Goal: Information Seeking & Learning: Learn about a topic

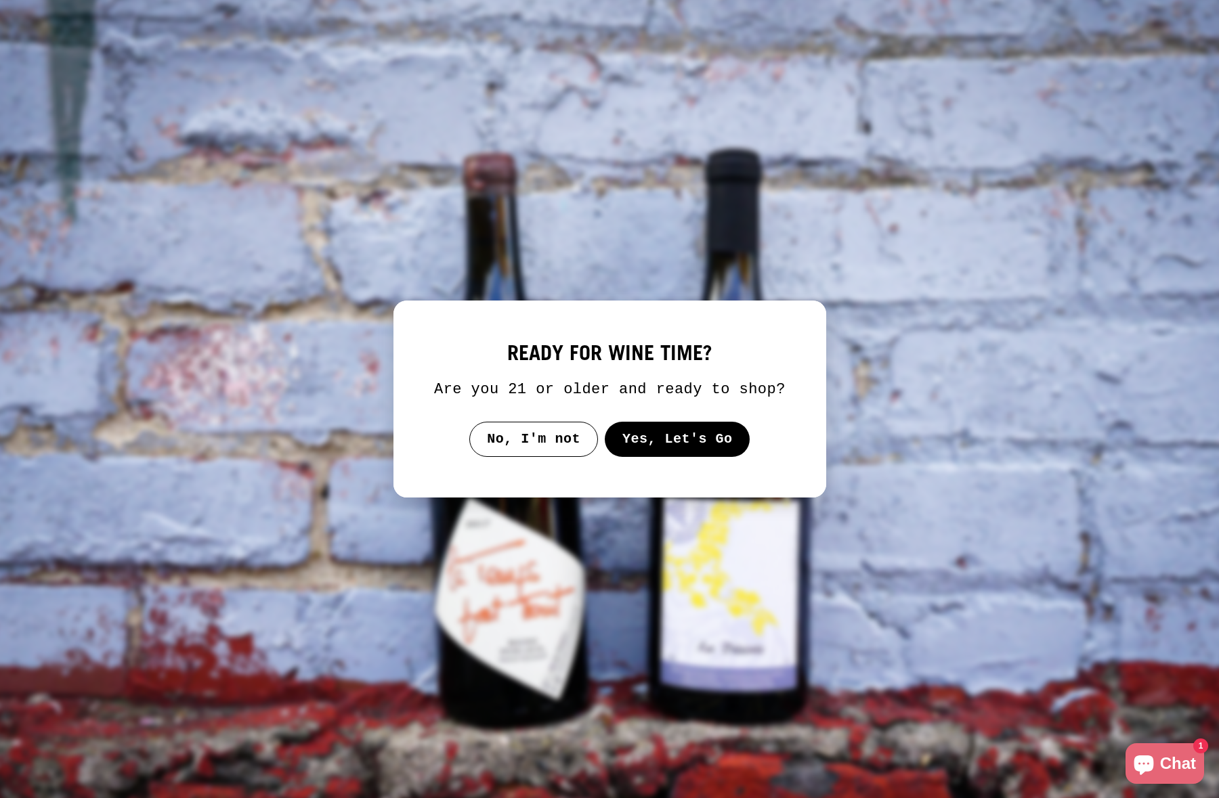
click at [653, 451] on button "Yes, Let's Go" at bounding box center [677, 439] width 146 height 35
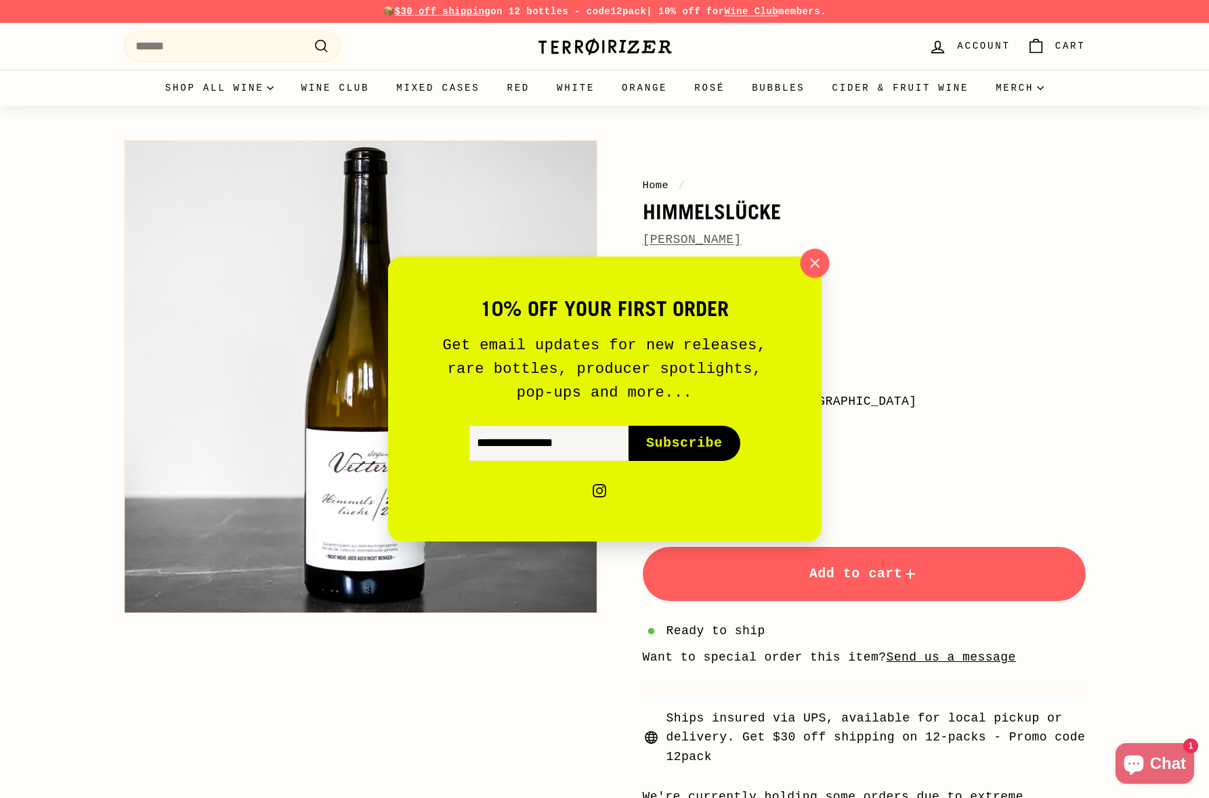
click at [821, 260] on icon "button" at bounding box center [814, 263] width 20 height 20
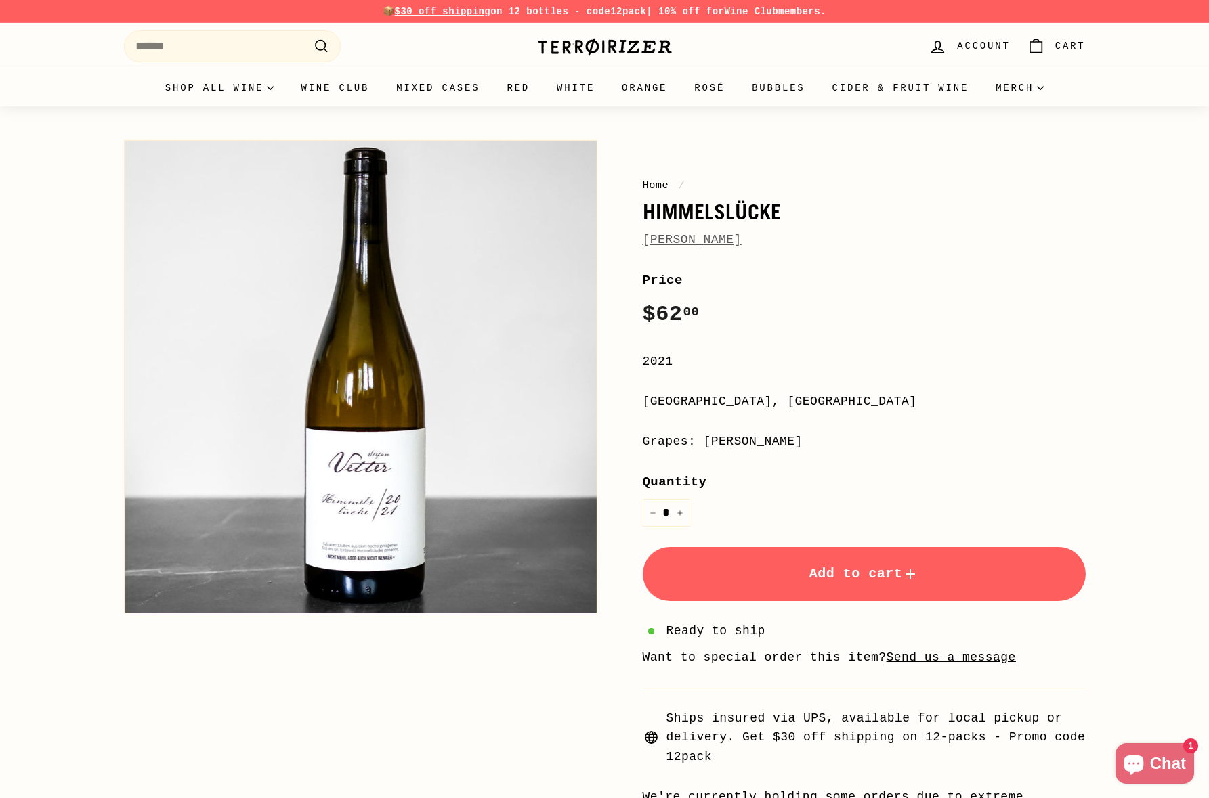
click at [700, 240] on link "Stefan Vetter" at bounding box center [692, 240] width 99 height 14
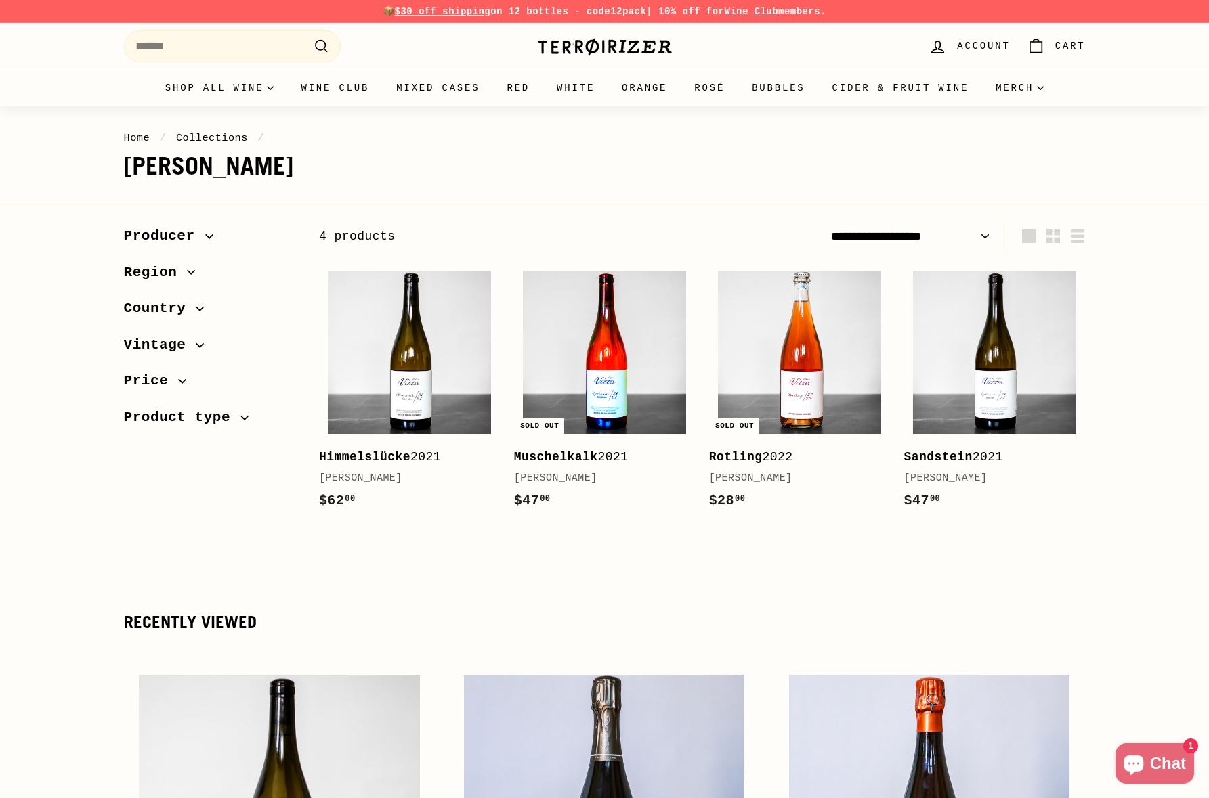
click at [613, 402] on img at bounding box center [604, 352] width 163 height 163
click at [982, 391] on img at bounding box center [994, 352] width 163 height 163
click at [450, 351] on img at bounding box center [409, 352] width 163 height 163
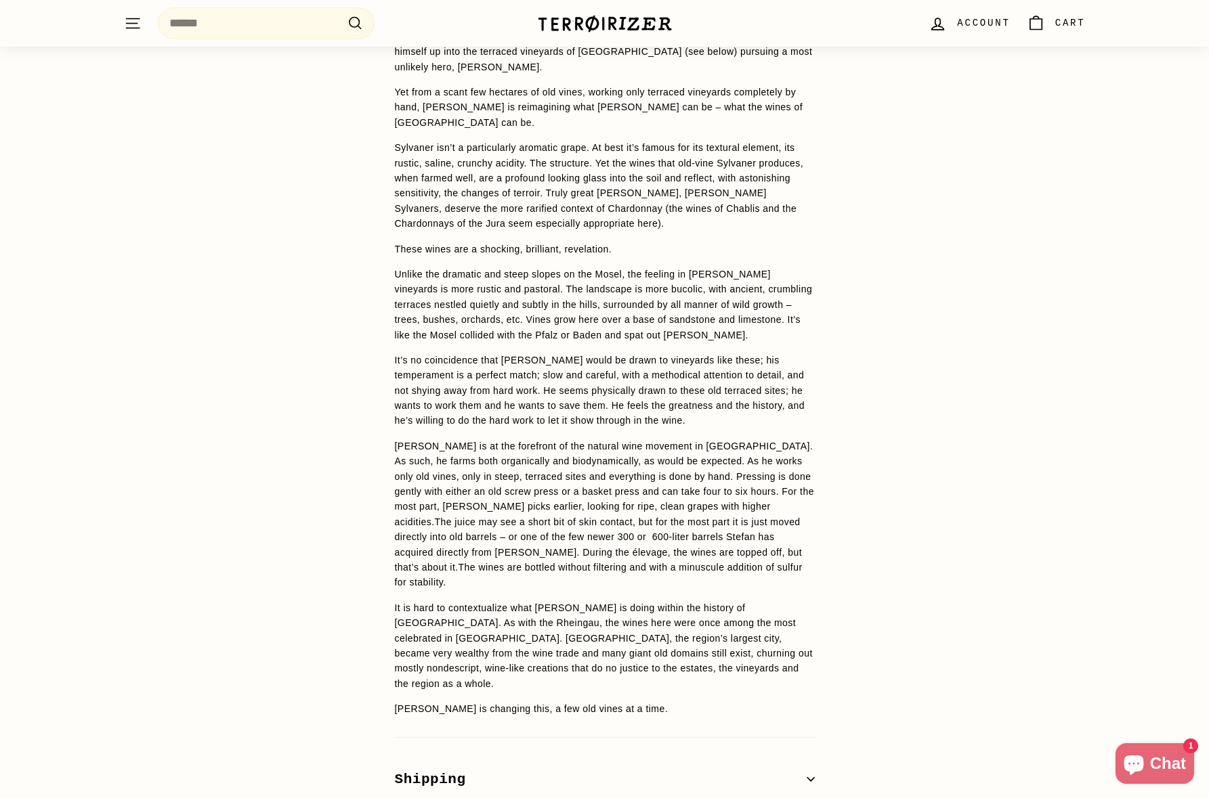
scroll to position [1236, 0]
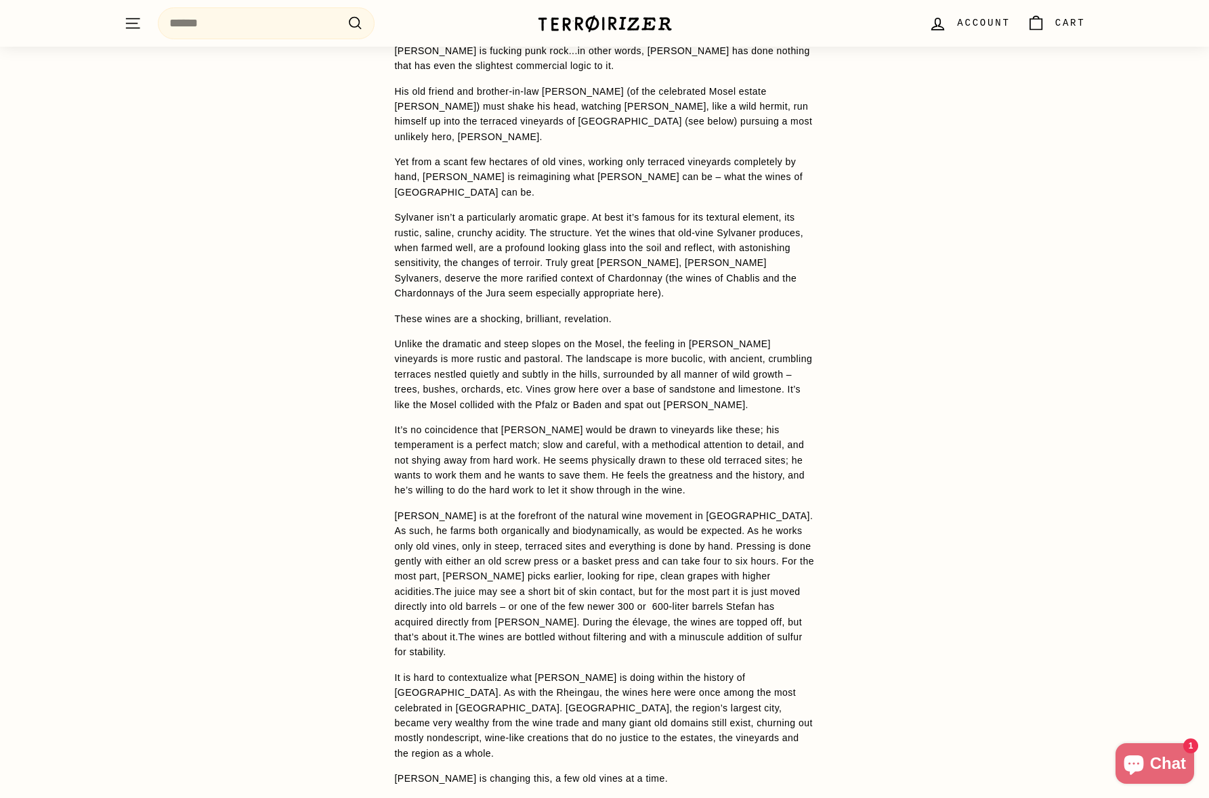
click at [613, 11] on div "Terroirizer" at bounding box center [604, 23] width 135 height 32
click at [613, 18] on img at bounding box center [604, 23] width 135 height 19
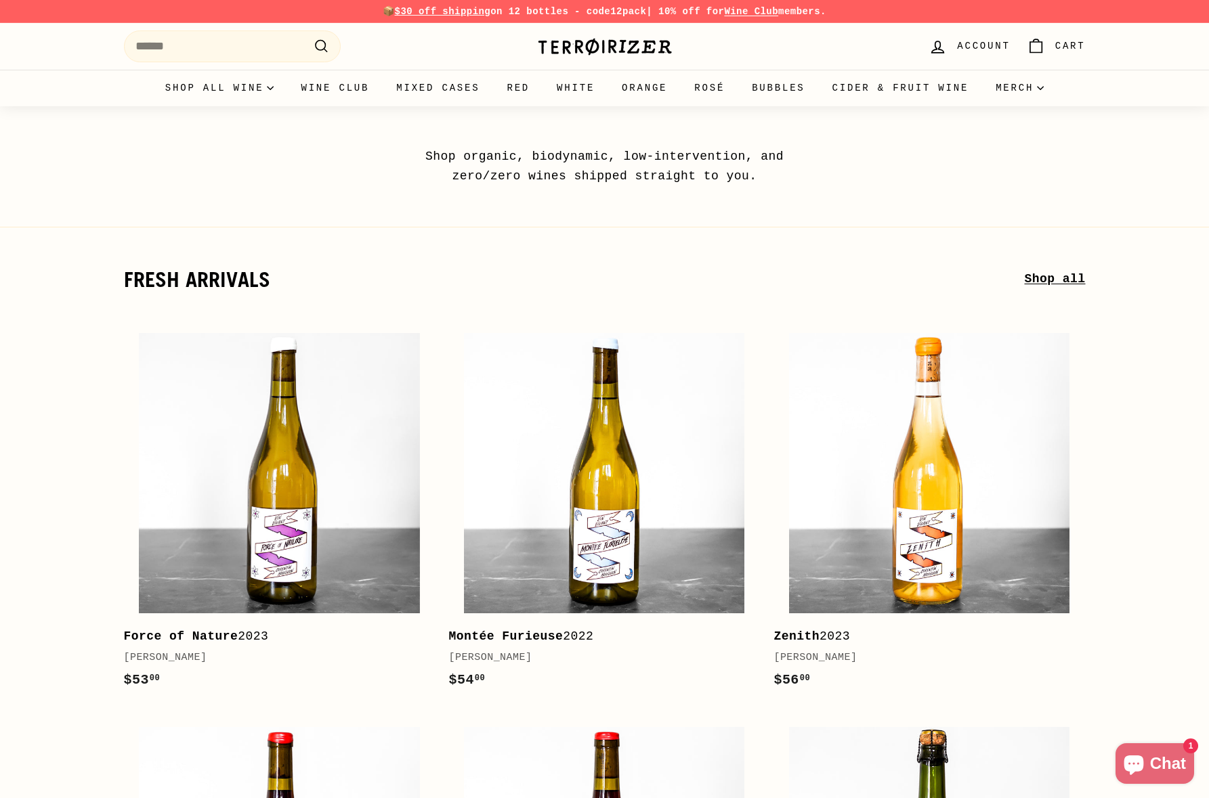
click at [1049, 276] on link "Shop all" at bounding box center [1054, 279] width 61 height 20
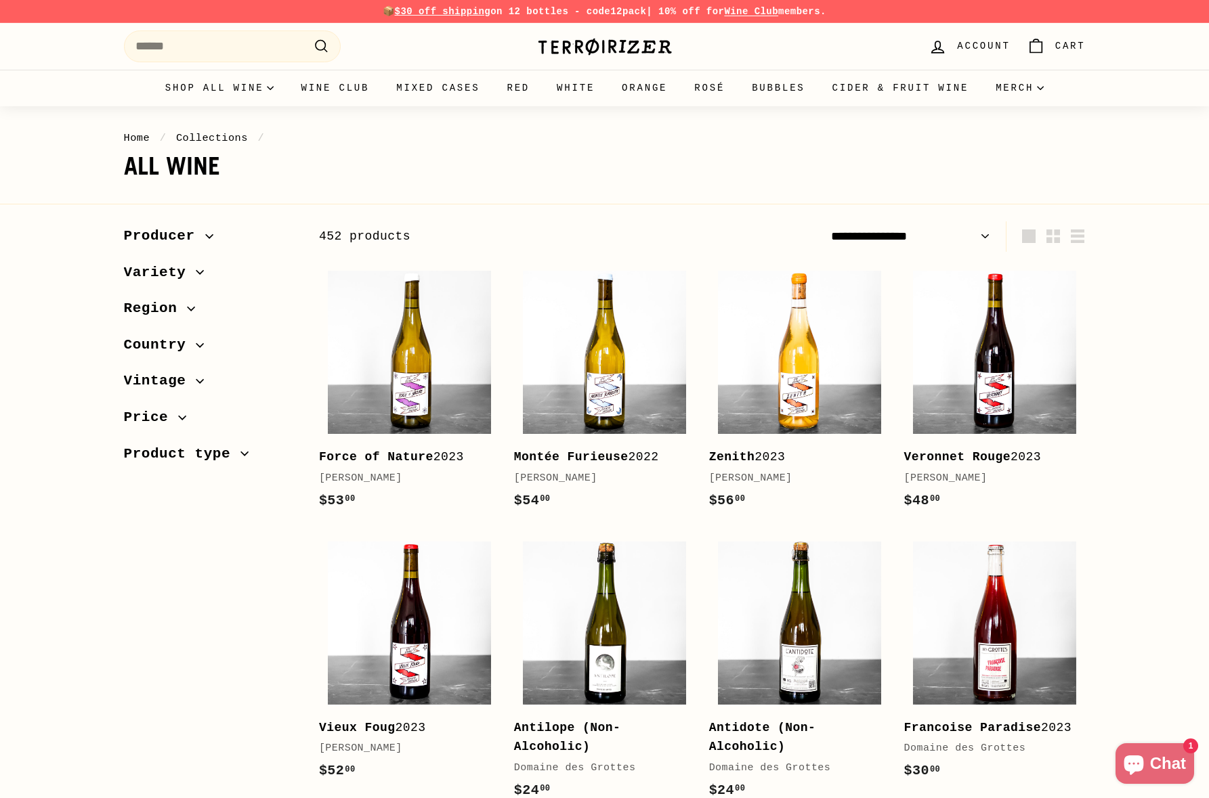
click at [903, 234] on select "**********" at bounding box center [910, 236] width 170 height 30
select select "**********"
click at [825, 221] on select "**********" at bounding box center [910, 236] width 170 height 30
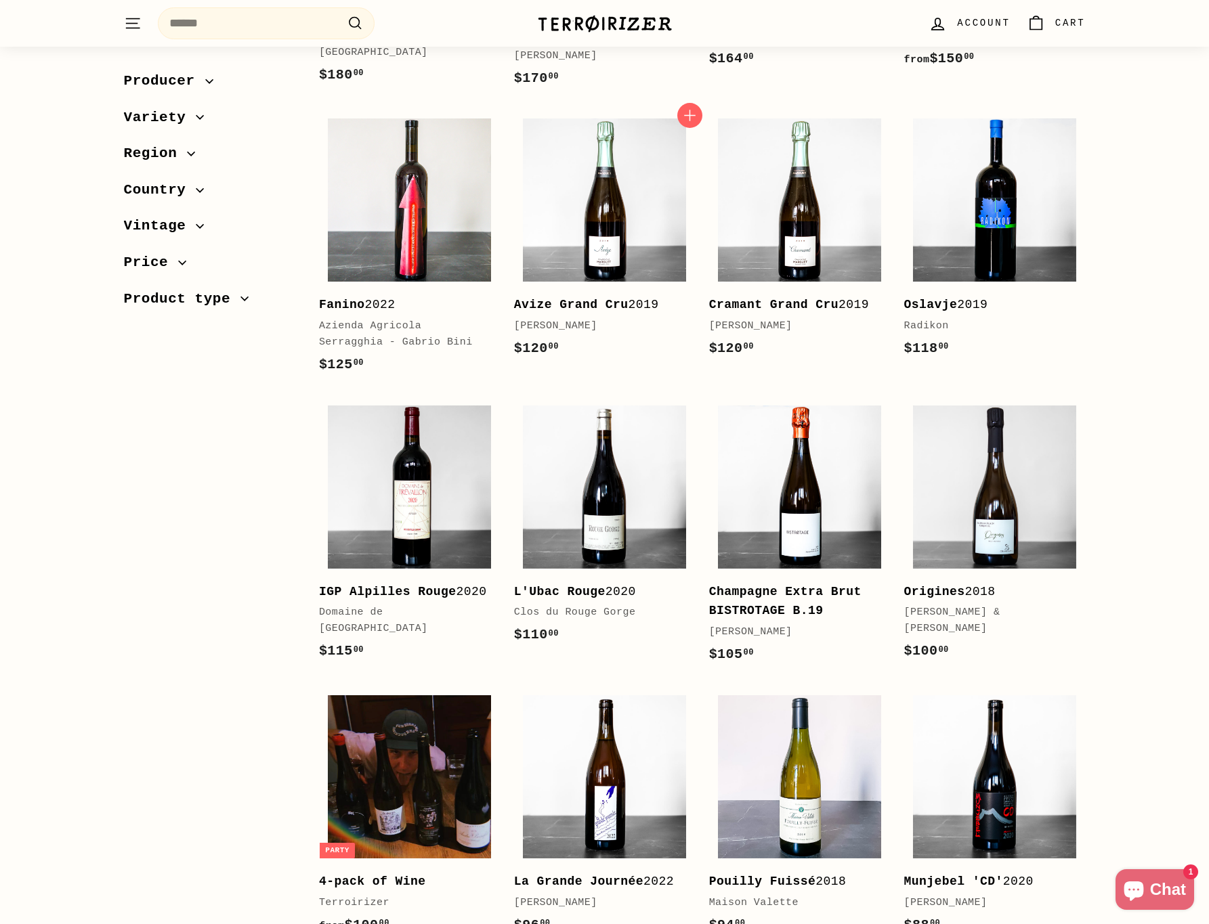
scroll to position [655, 0]
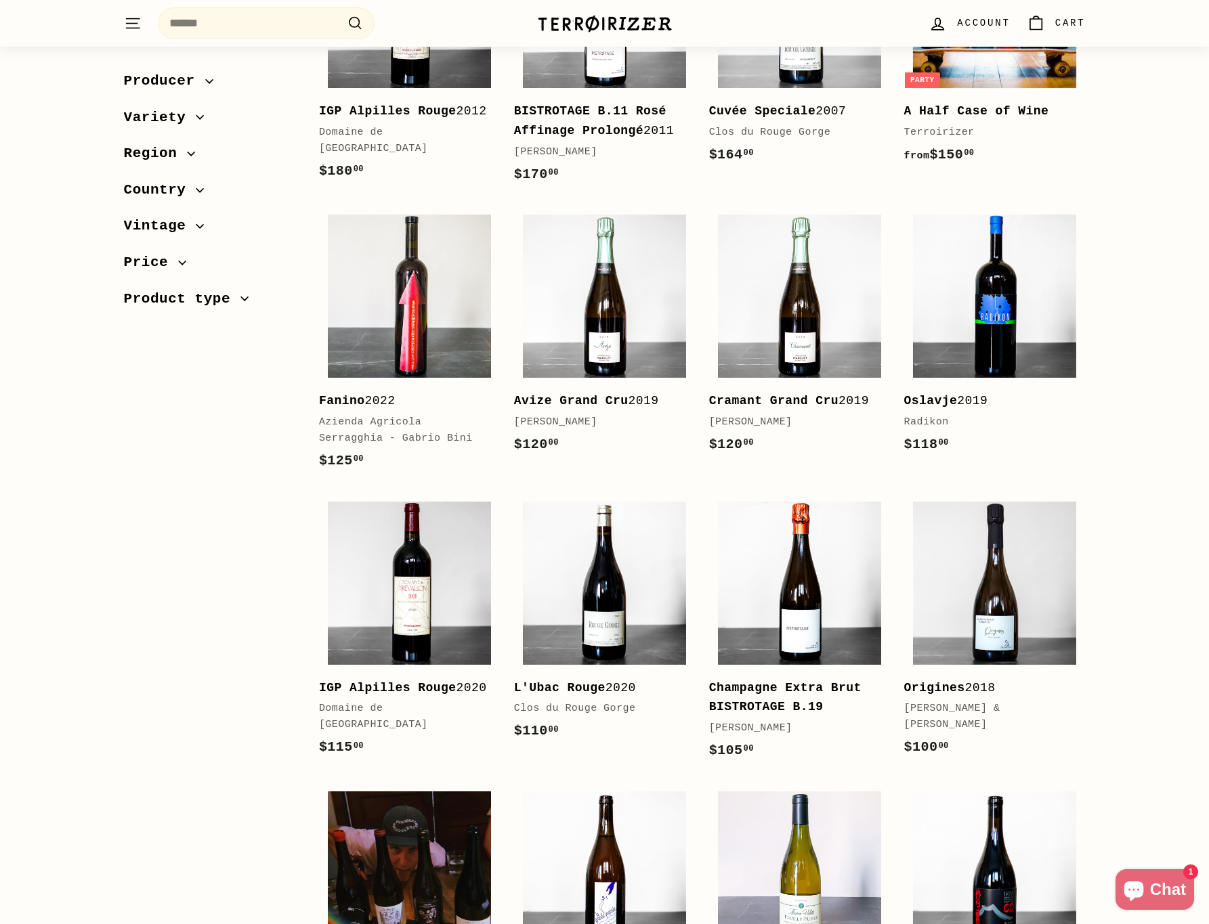
click at [196, 190] on icon "button" at bounding box center [200, 190] width 8 height 8
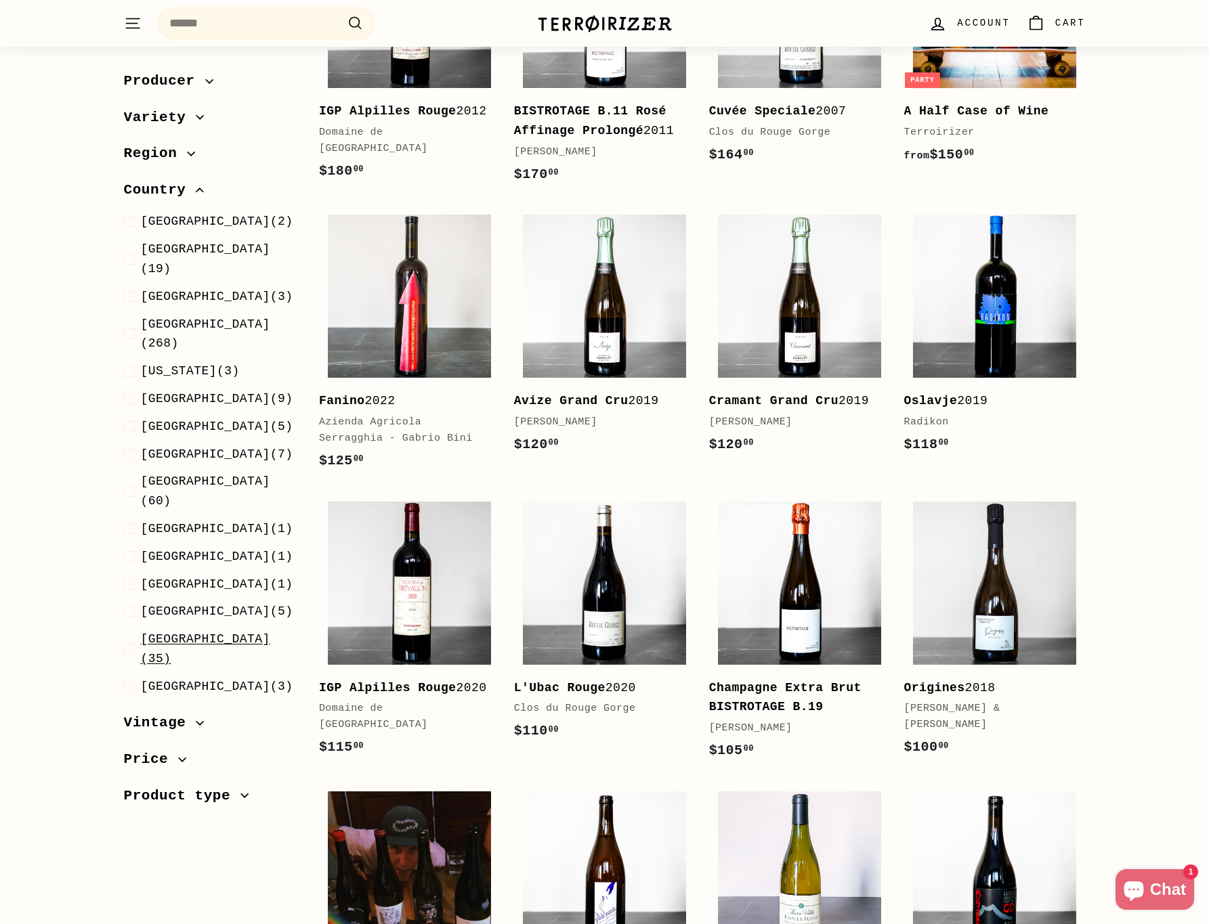
click at [180, 630] on span "Spain (35)" at bounding box center [219, 649] width 156 height 39
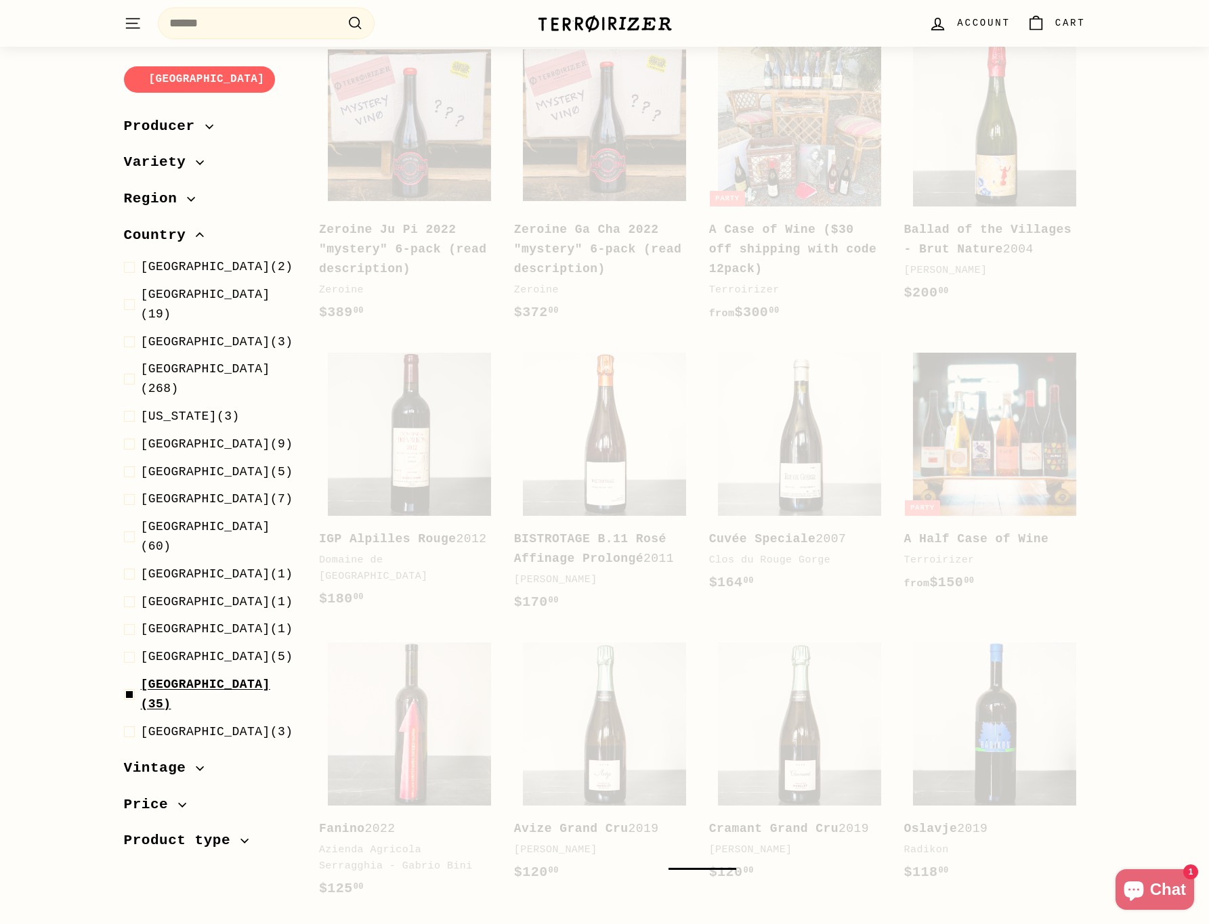
scroll to position [168, 0]
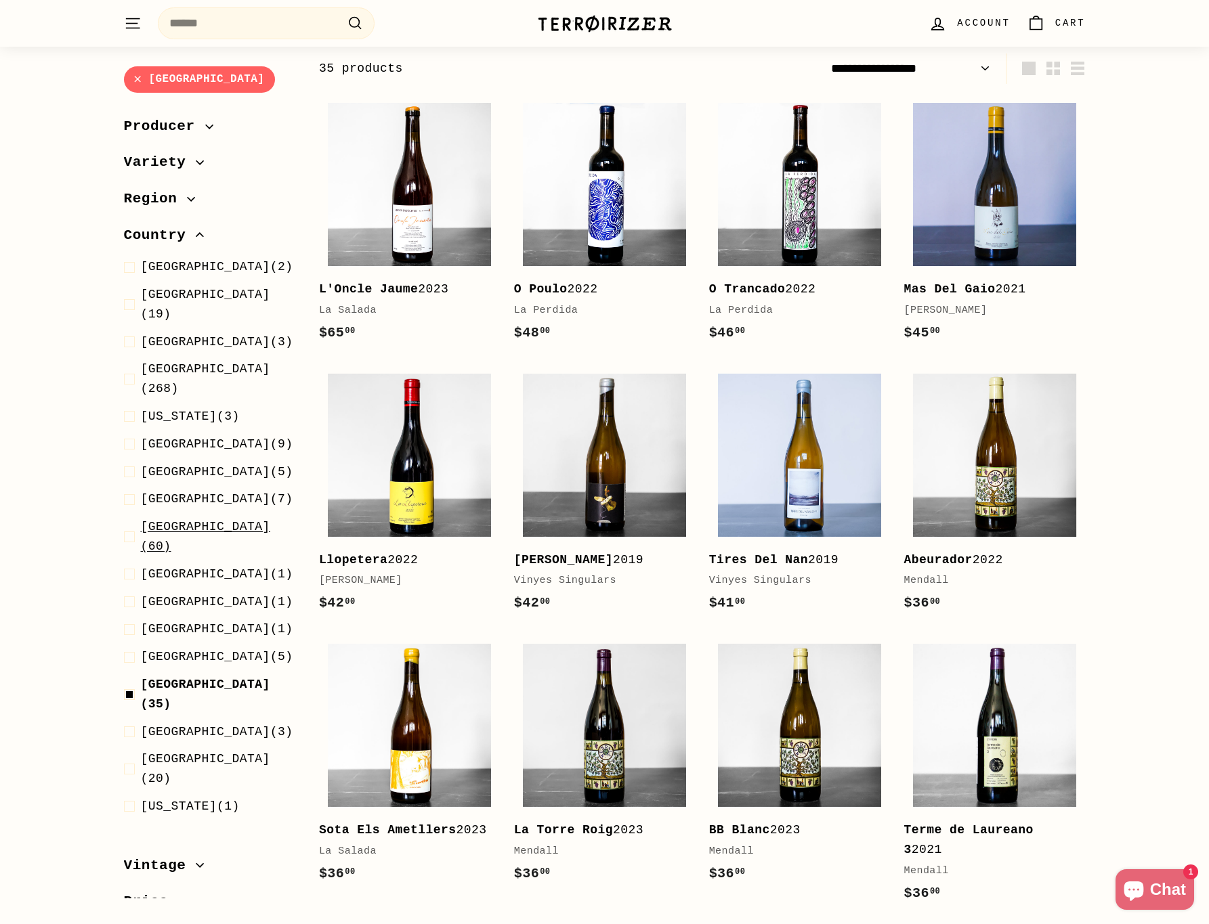
click at [183, 517] on span "Italy (60)" at bounding box center [219, 536] width 156 height 39
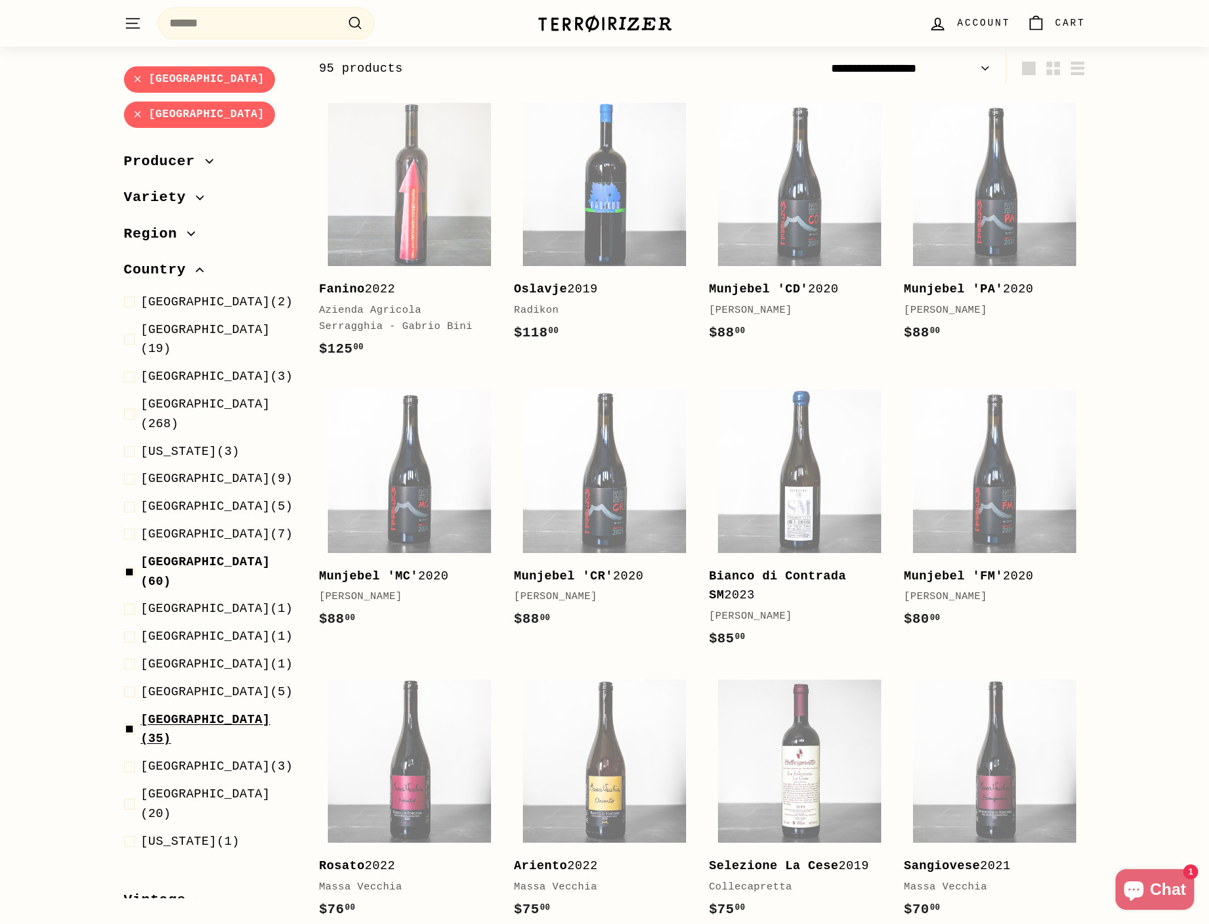
click at [131, 710] on span at bounding box center [132, 729] width 17 height 39
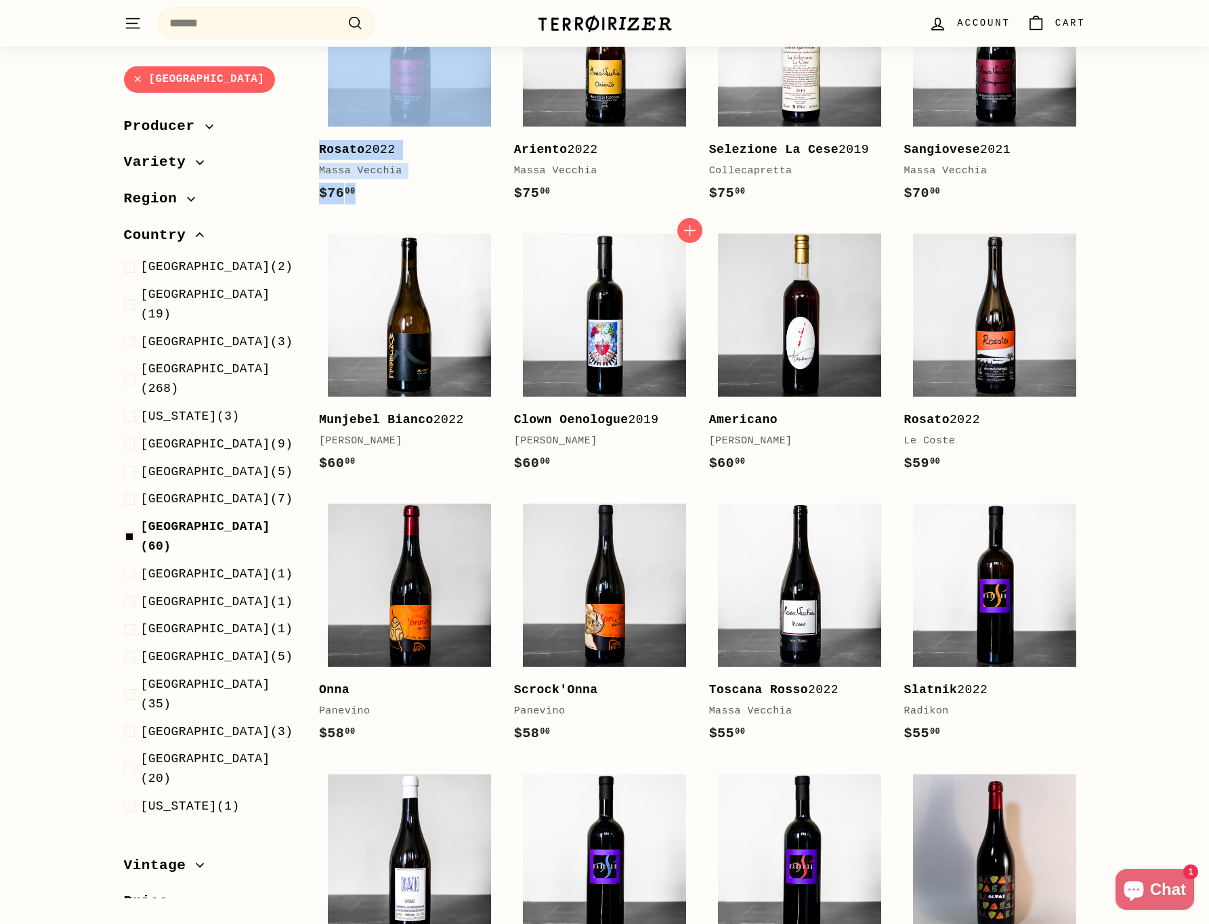
scroll to position [931, 0]
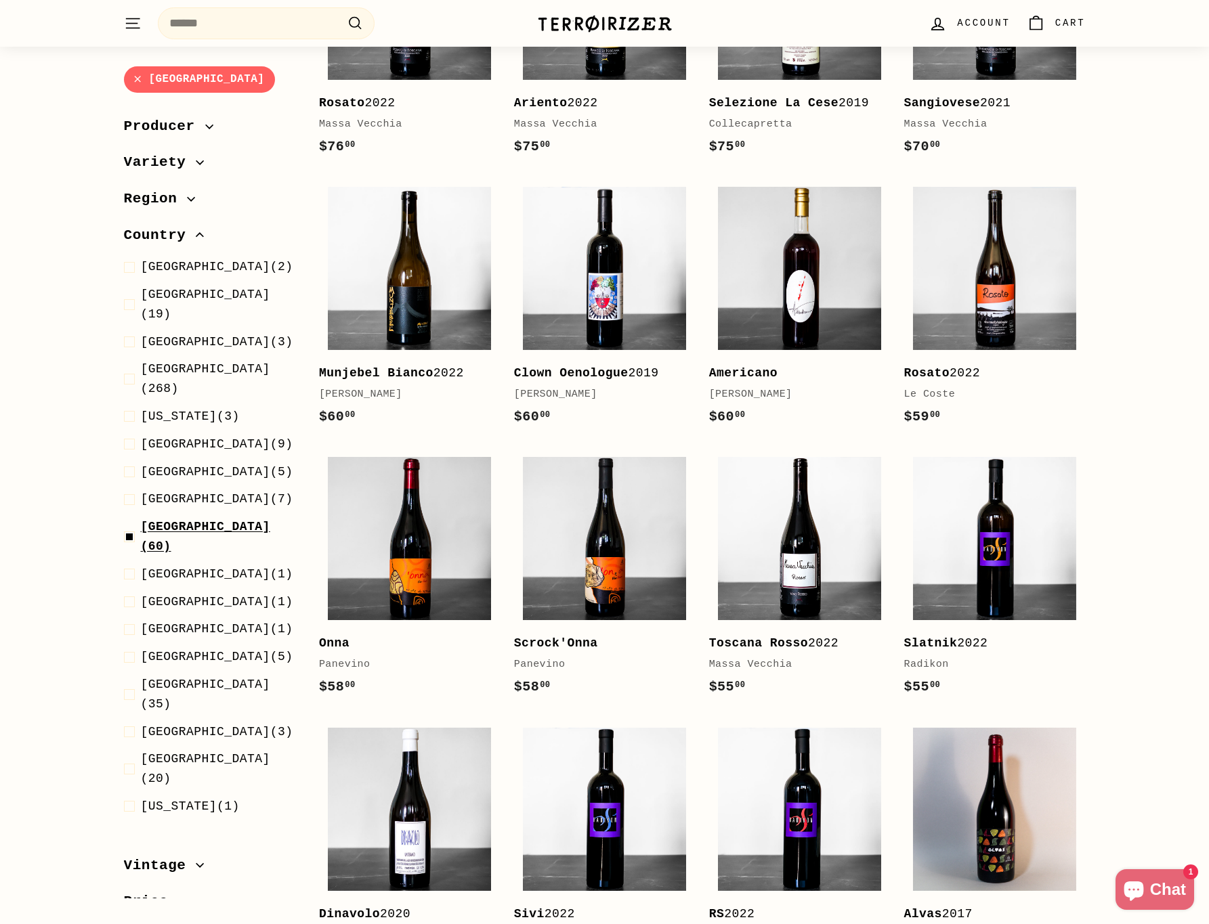
click at [129, 517] on span at bounding box center [132, 536] width 17 height 39
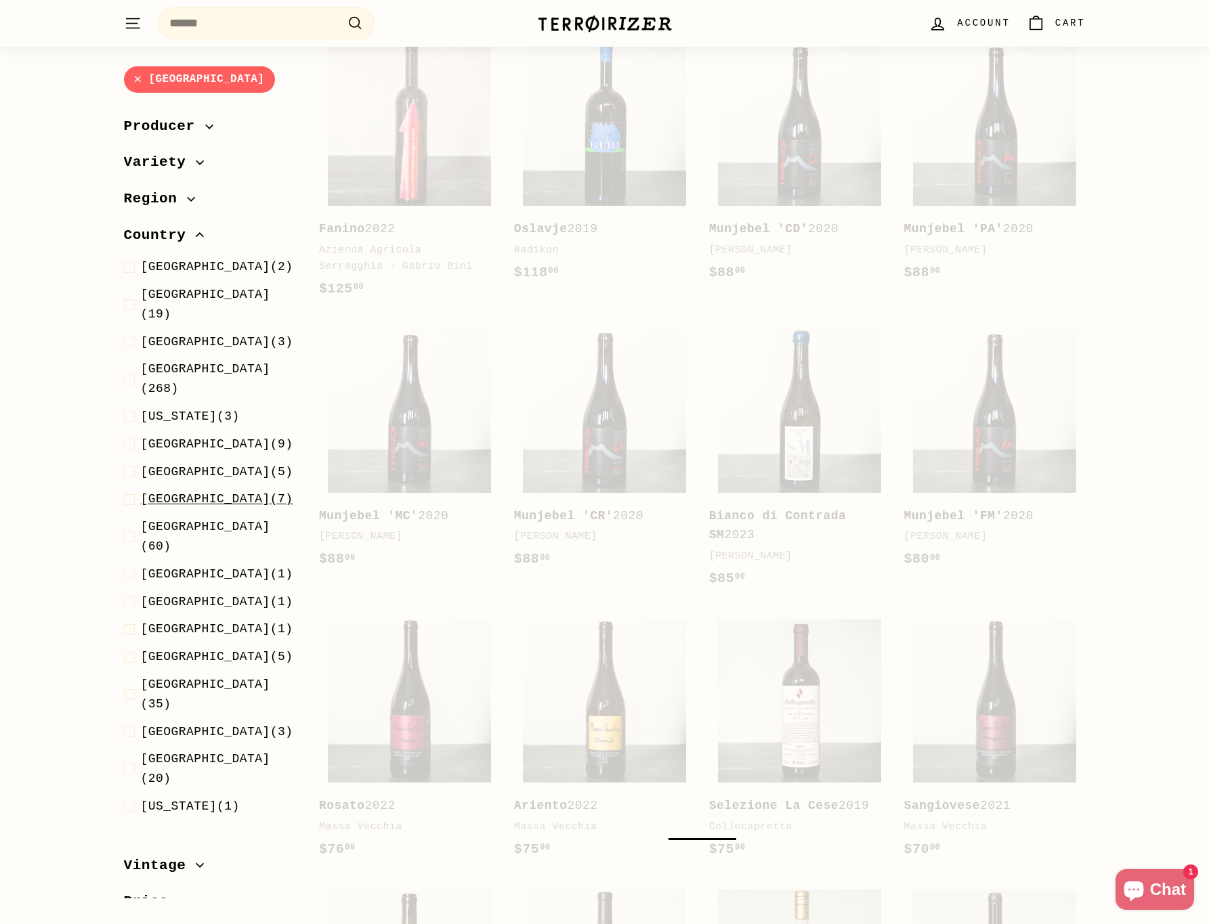
scroll to position [168, 0]
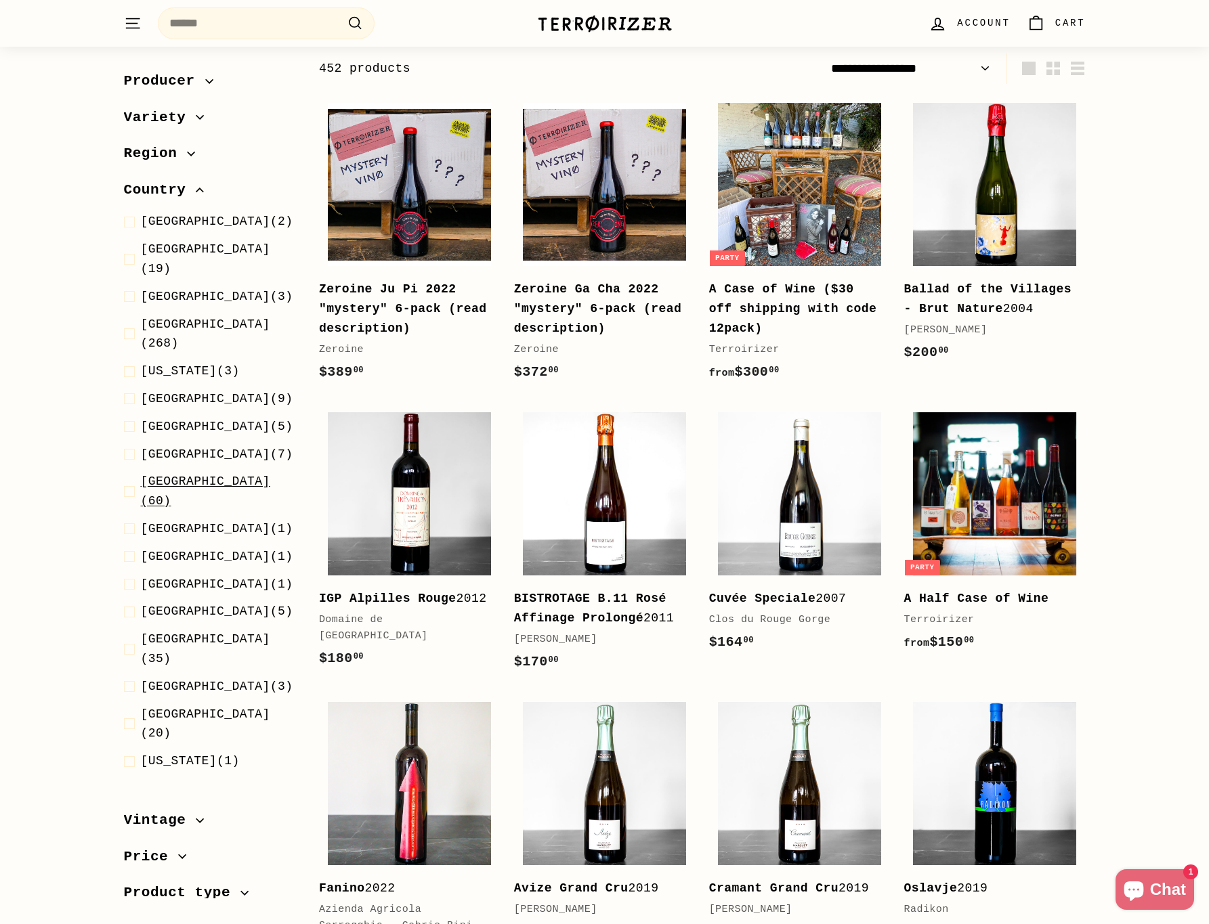
click at [134, 472] on span at bounding box center [132, 491] width 17 height 39
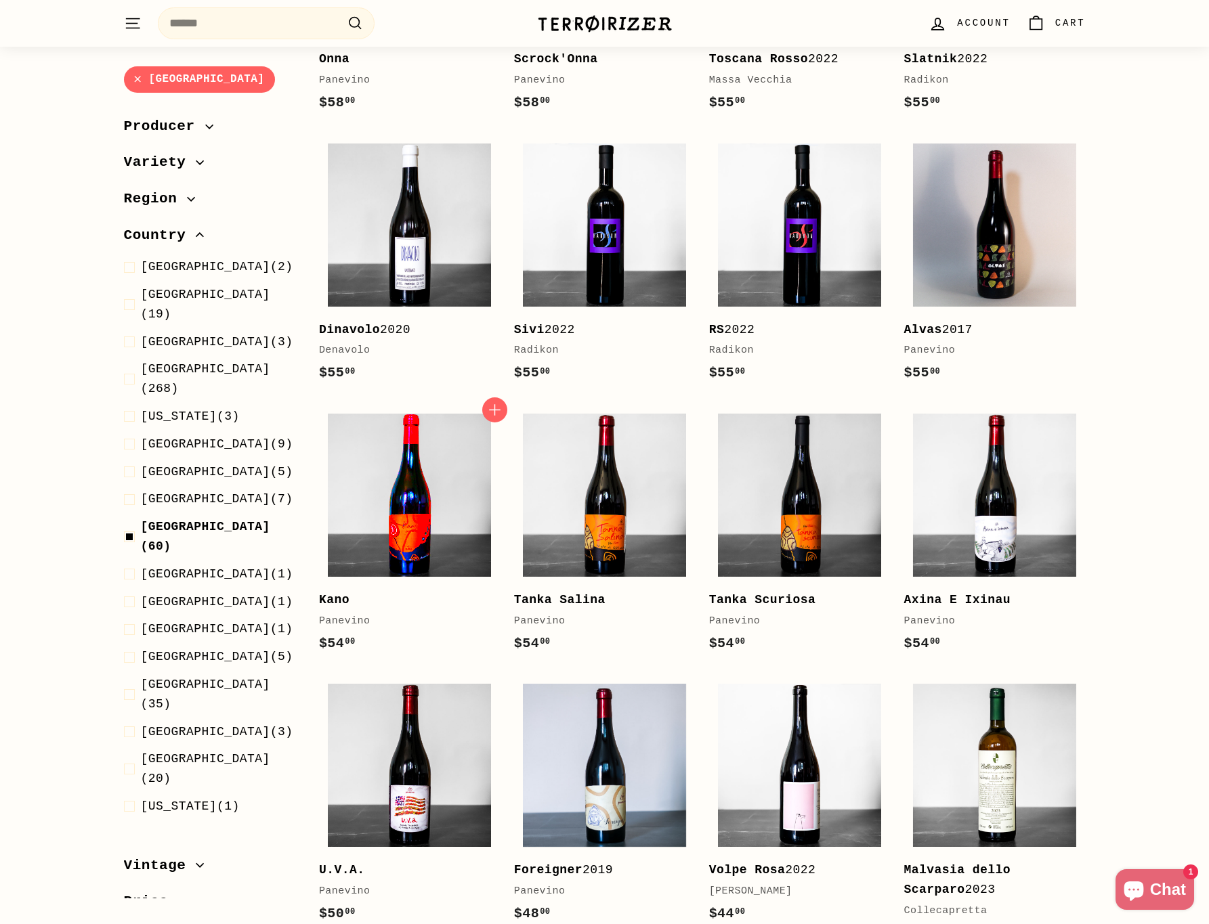
scroll to position [1612, 0]
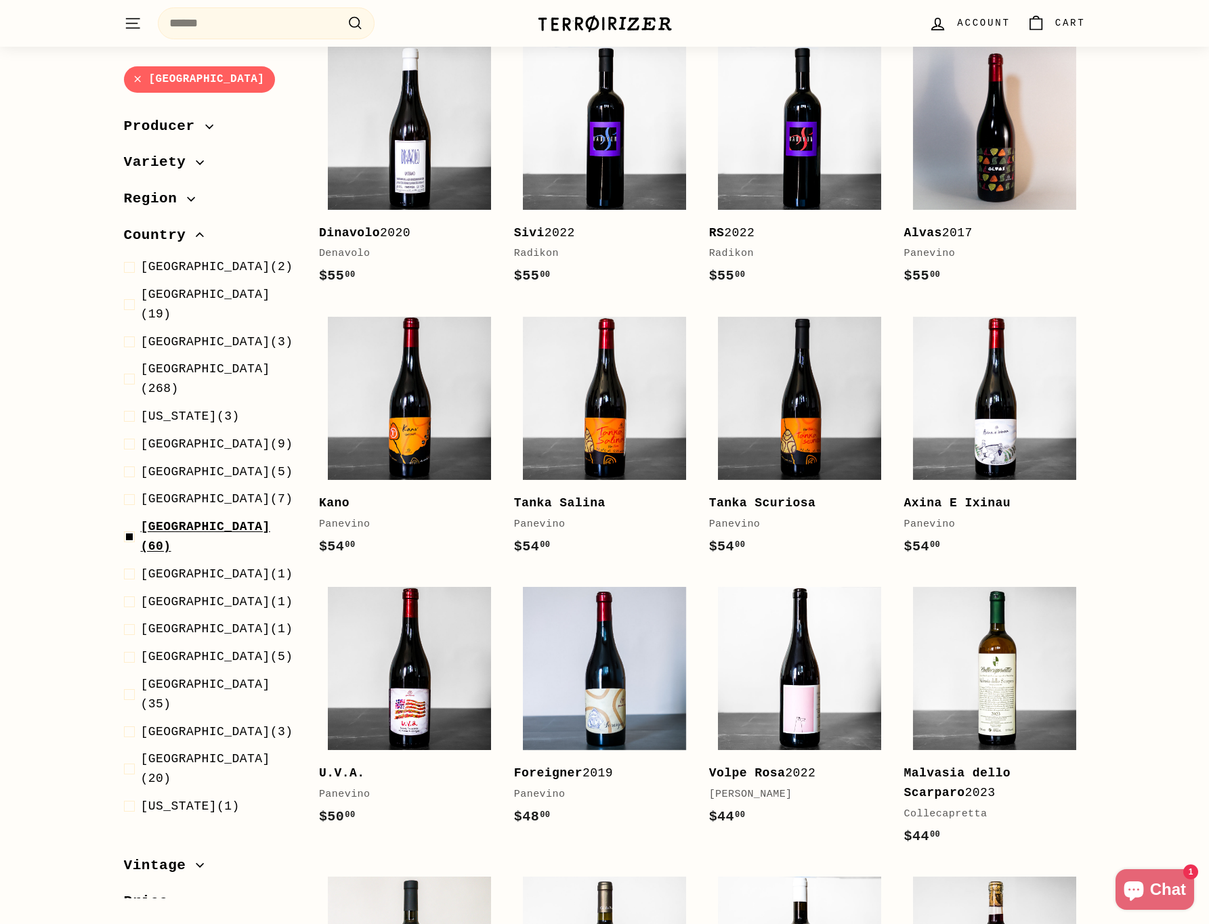
click at [131, 517] on span at bounding box center [132, 536] width 17 height 39
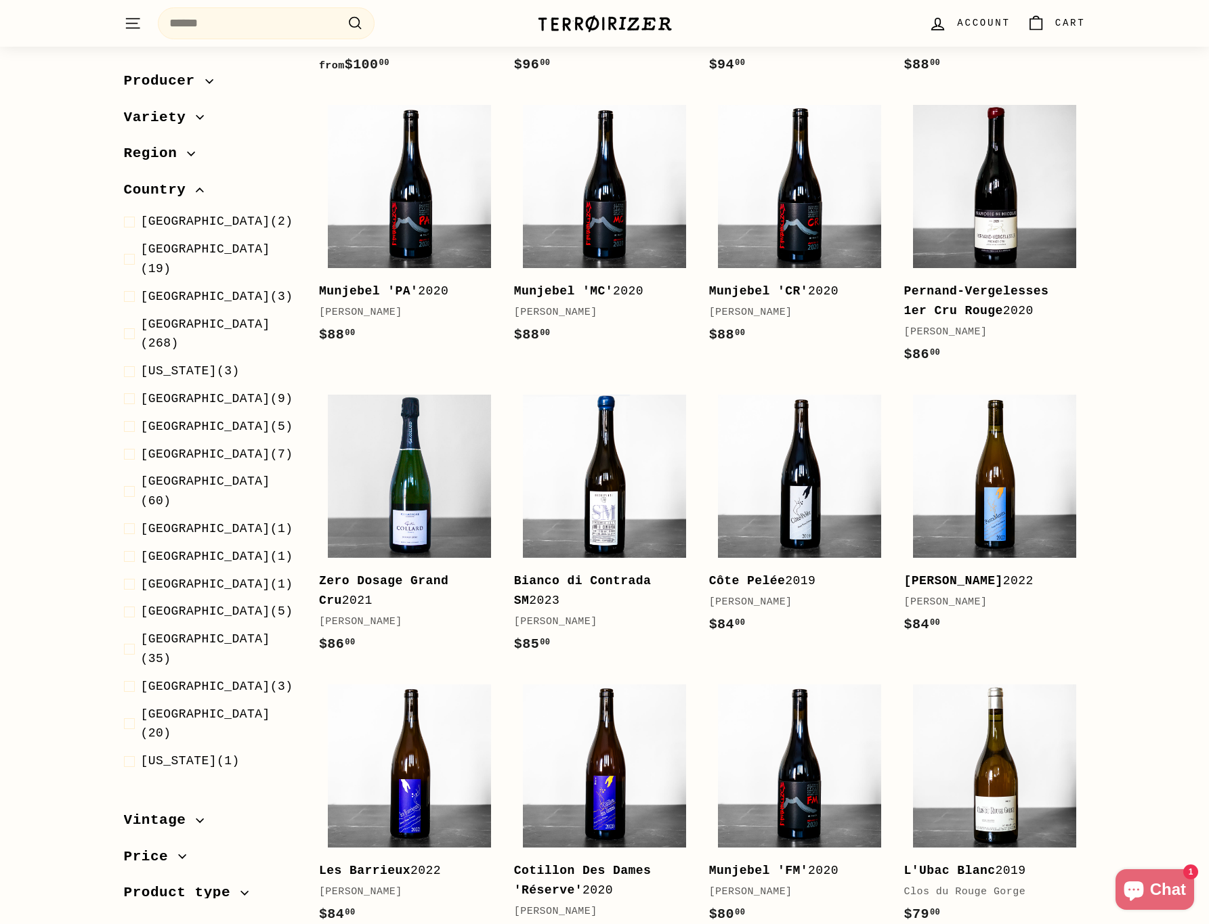
scroll to position [168, 0]
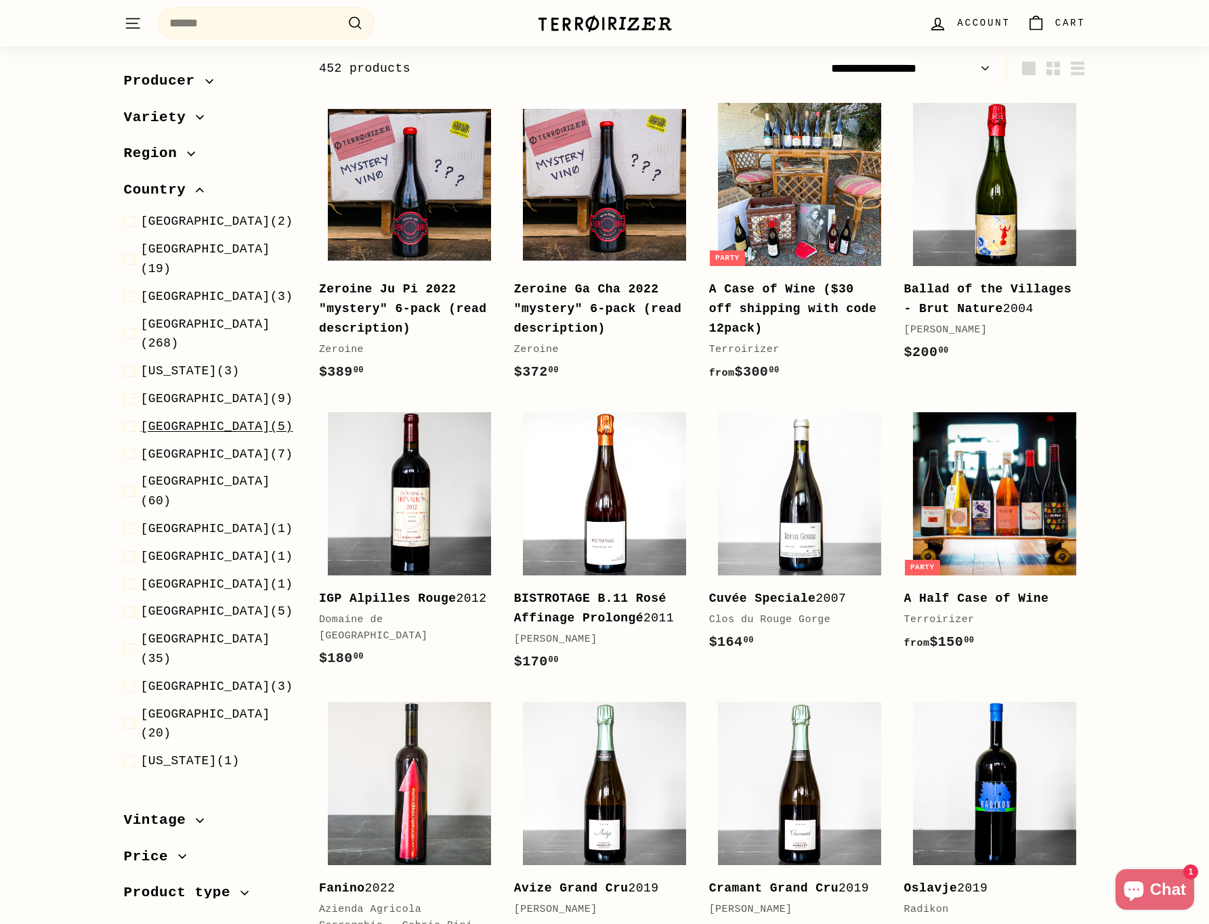
click at [137, 417] on span at bounding box center [132, 427] width 17 height 20
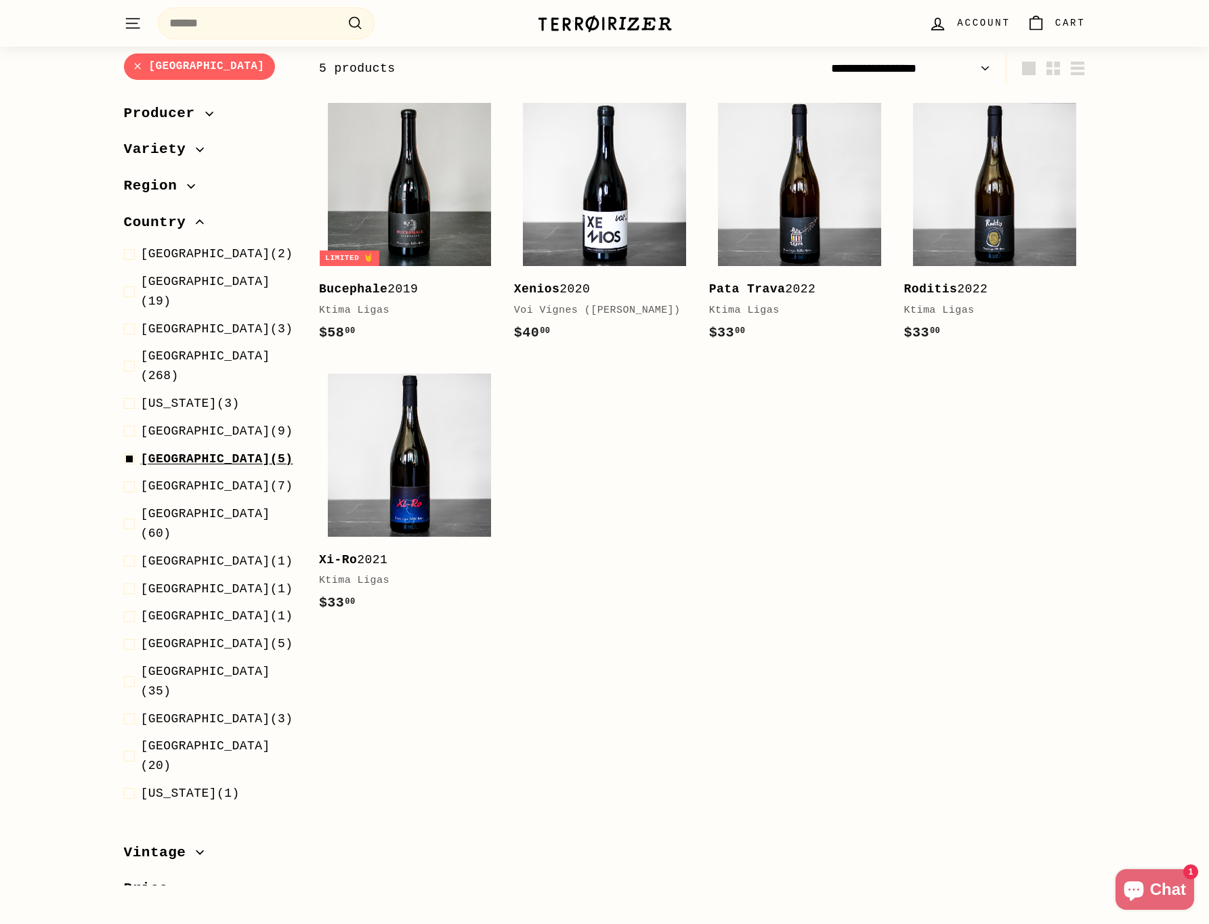
click at [127, 450] on span at bounding box center [132, 460] width 17 height 20
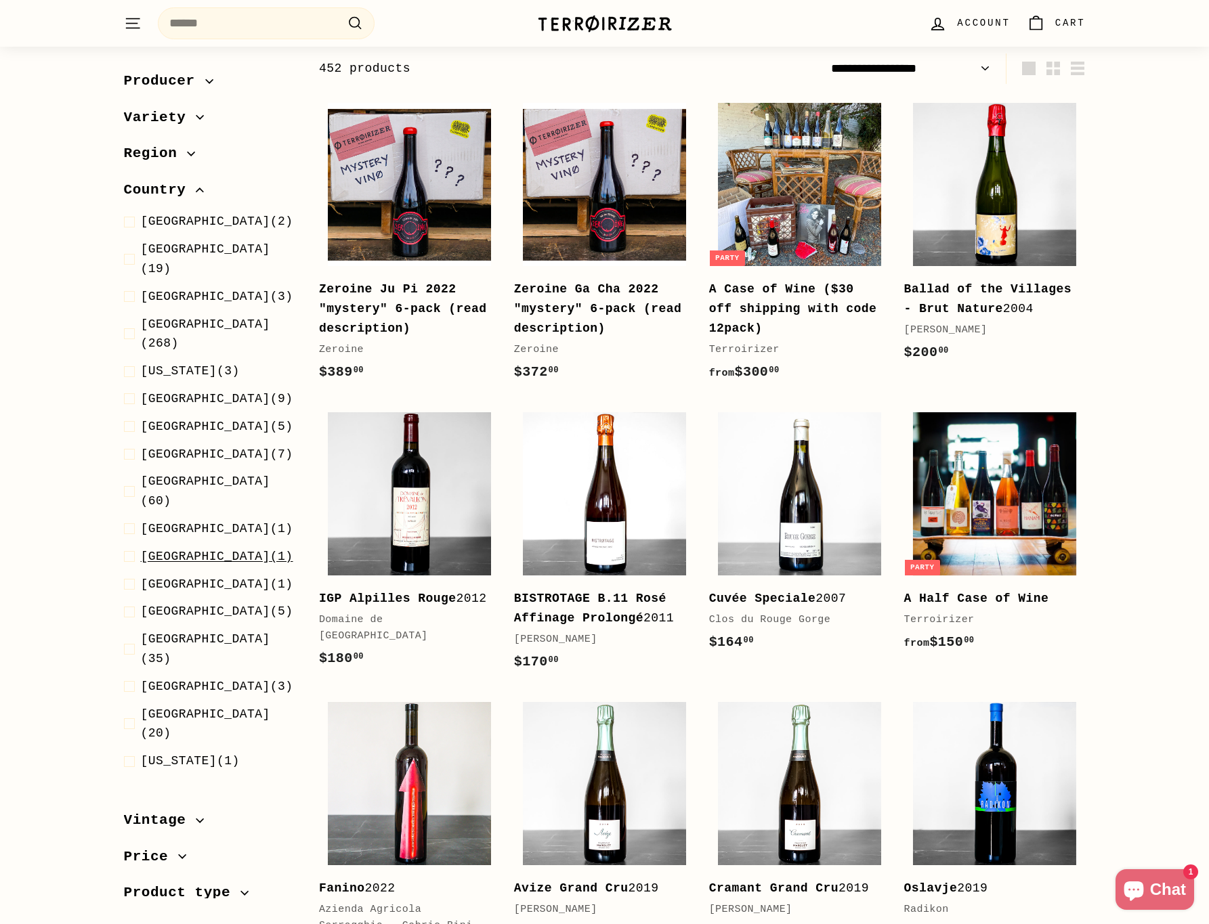
click at [131, 547] on span at bounding box center [132, 557] width 17 height 20
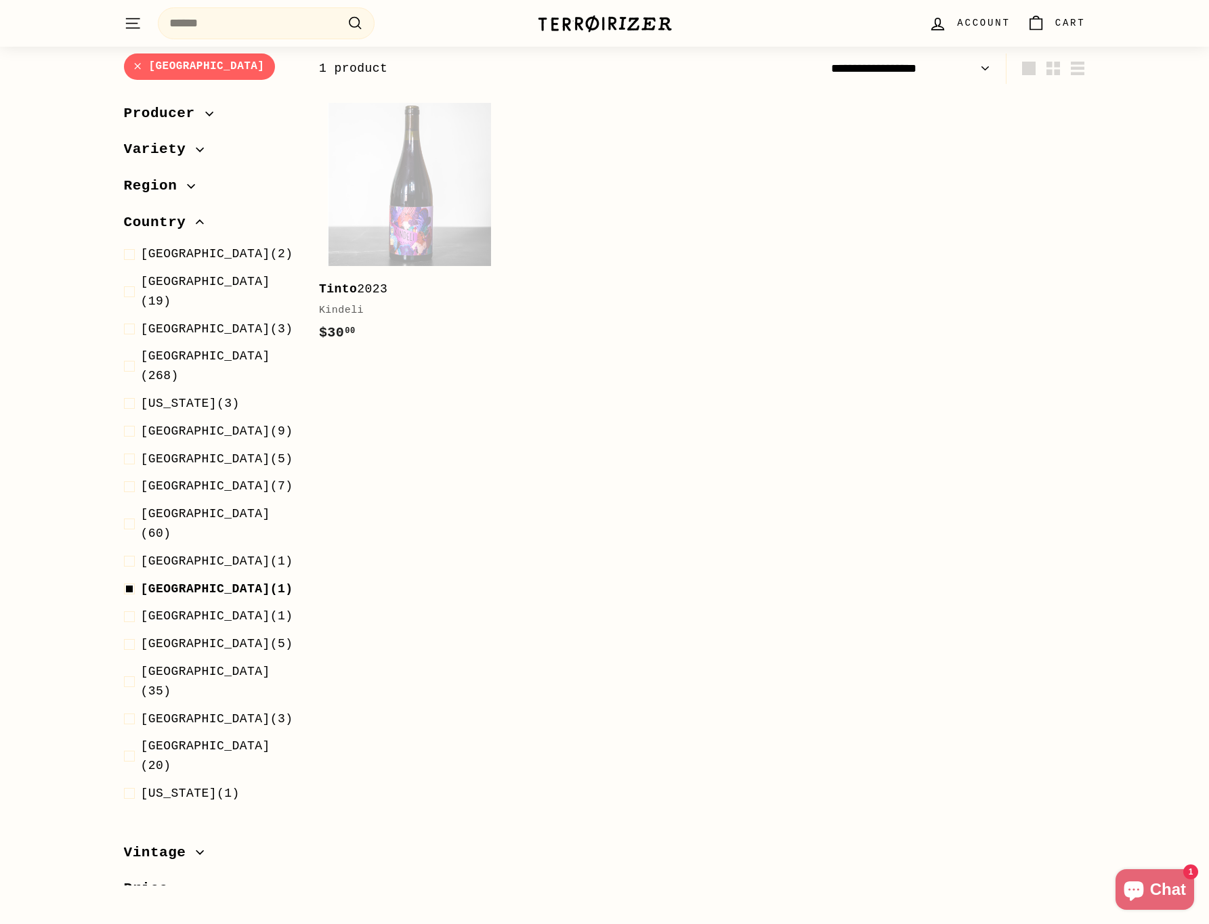
click at [131, 552] on span at bounding box center [132, 562] width 17 height 20
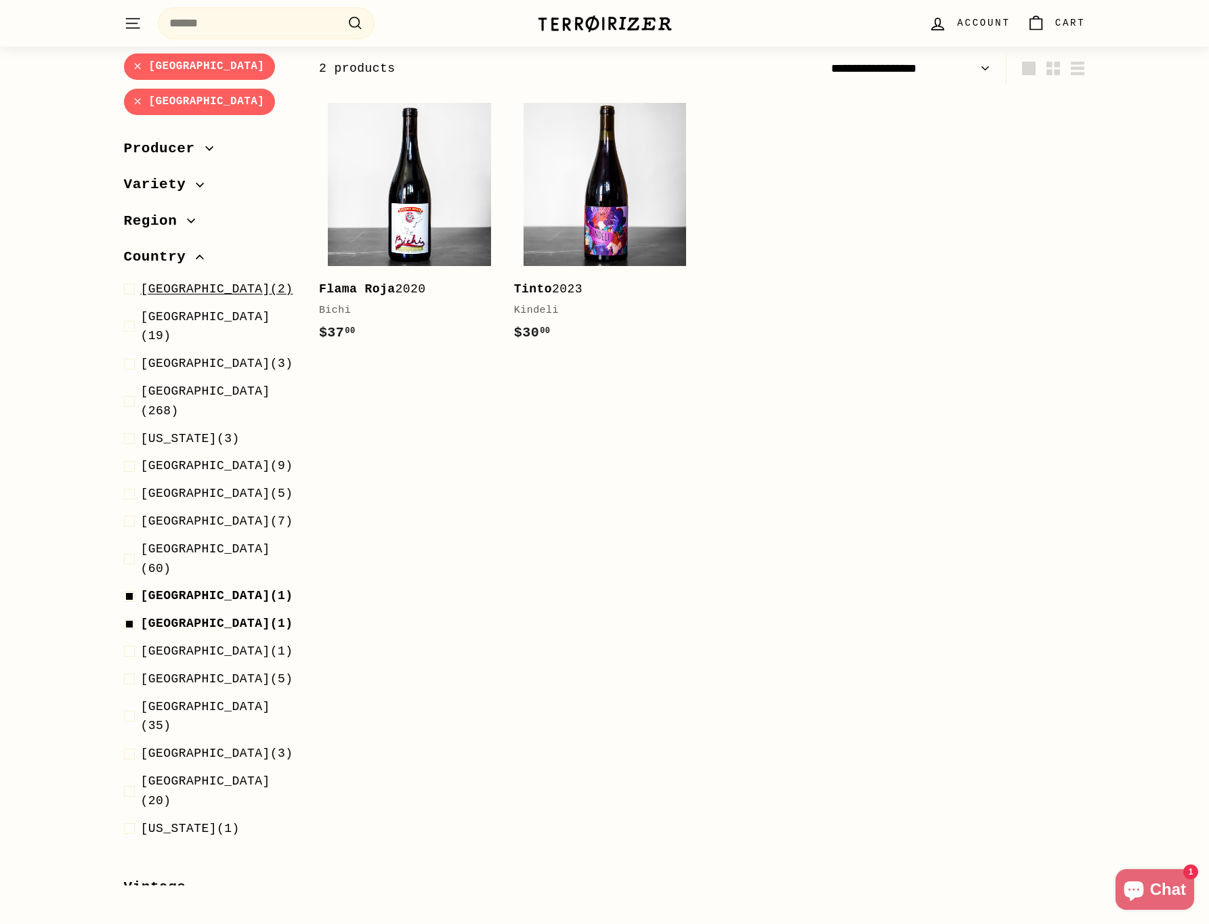
click at [134, 289] on span at bounding box center [132, 290] width 17 height 20
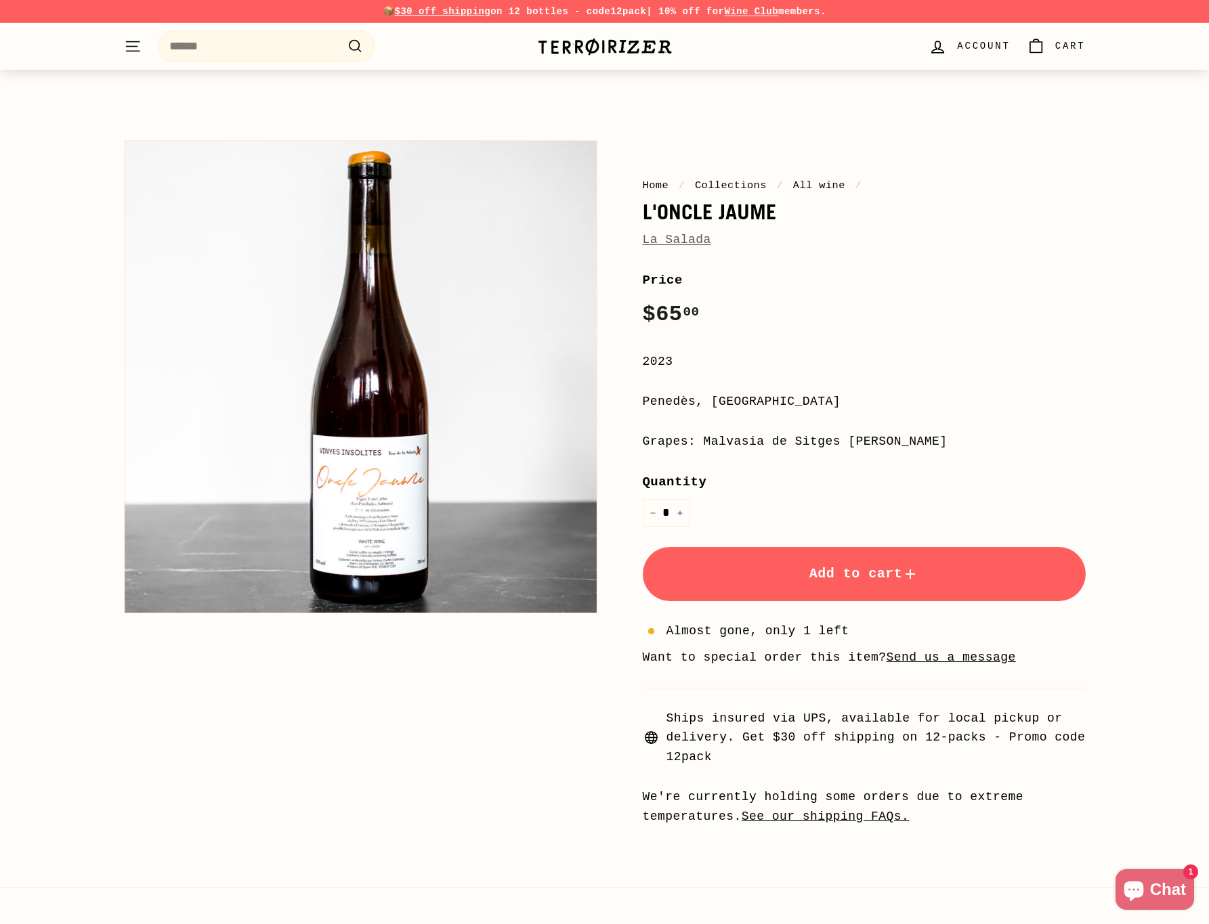
scroll to position [563, 0]
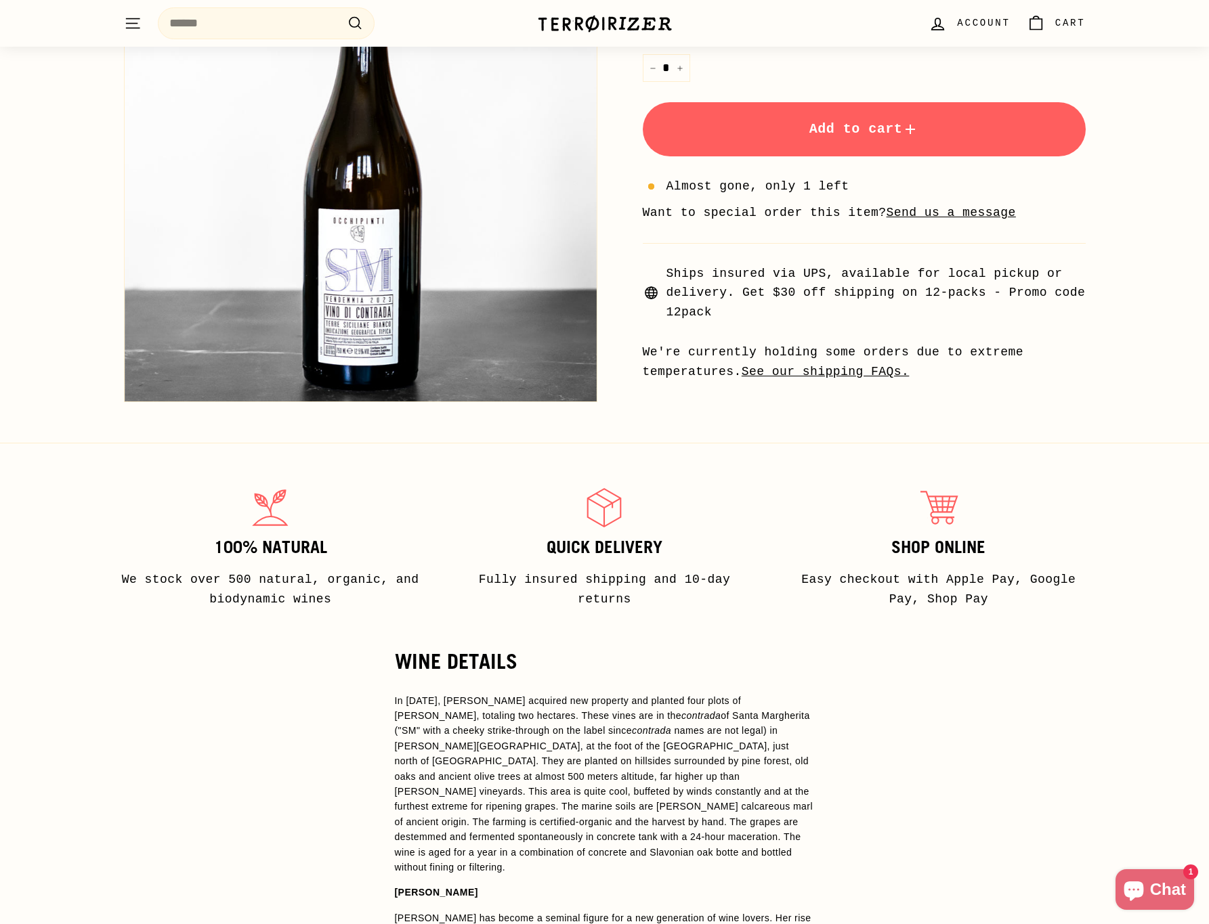
scroll to position [526, 0]
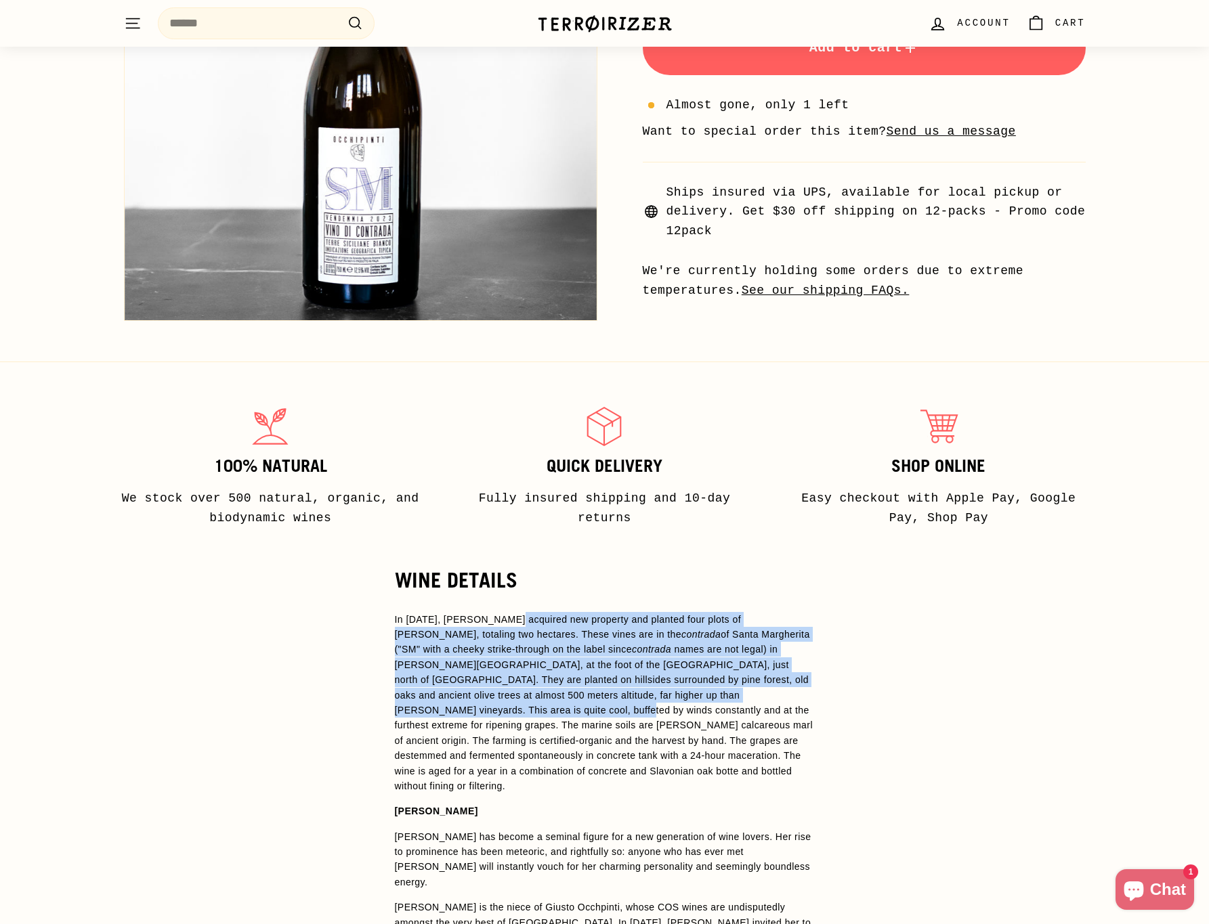
drag, startPoint x: 510, startPoint y: 621, endPoint x: 773, endPoint y: 699, distance: 274.6
click at [773, 699] on p "In 2016, Arianna acquired new property and planted four plots of Grillo, totali…" at bounding box center [605, 703] width 420 height 182
click at [689, 656] on p "In 2016, Arianna acquired new property and planted four plots of Grillo, totali…" at bounding box center [605, 703] width 420 height 182
drag, startPoint x: 632, startPoint y: 633, endPoint x: 693, endPoint y: 697, distance: 87.6
click at [693, 697] on p "In 2016, Arianna acquired new property and planted four plots of Grillo, totali…" at bounding box center [605, 703] width 420 height 182
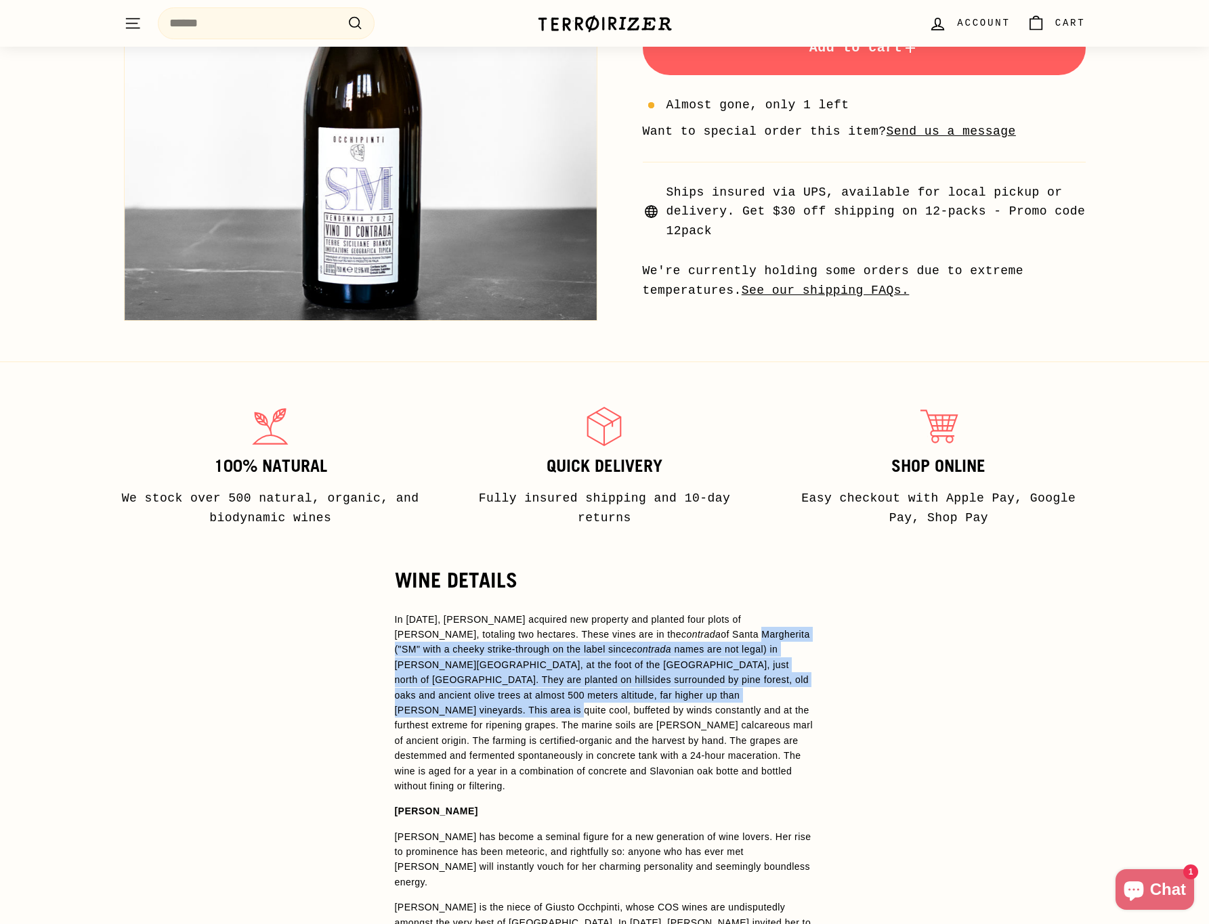
scroll to position [561, 0]
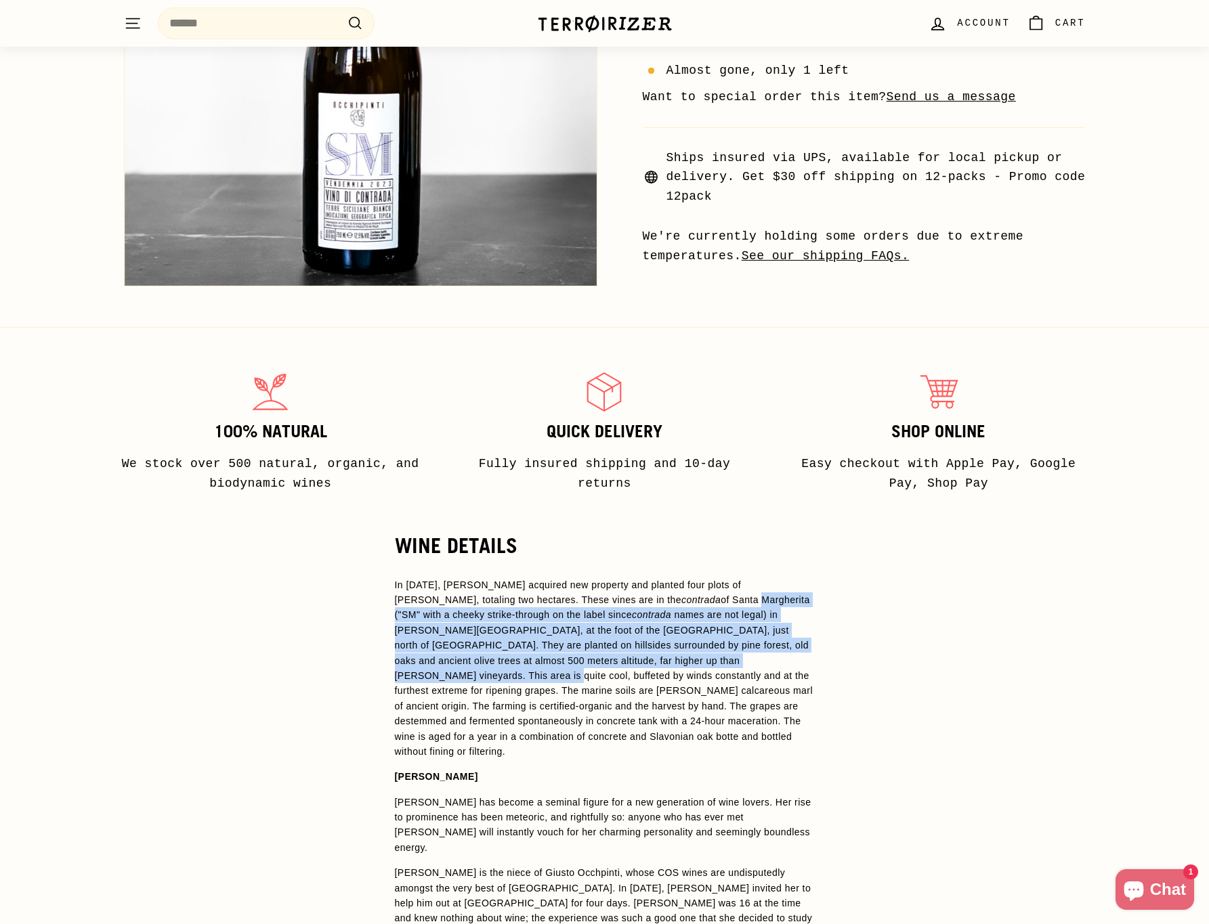
click at [632, 618] on em "contrada" at bounding box center [653, 614] width 42 height 11
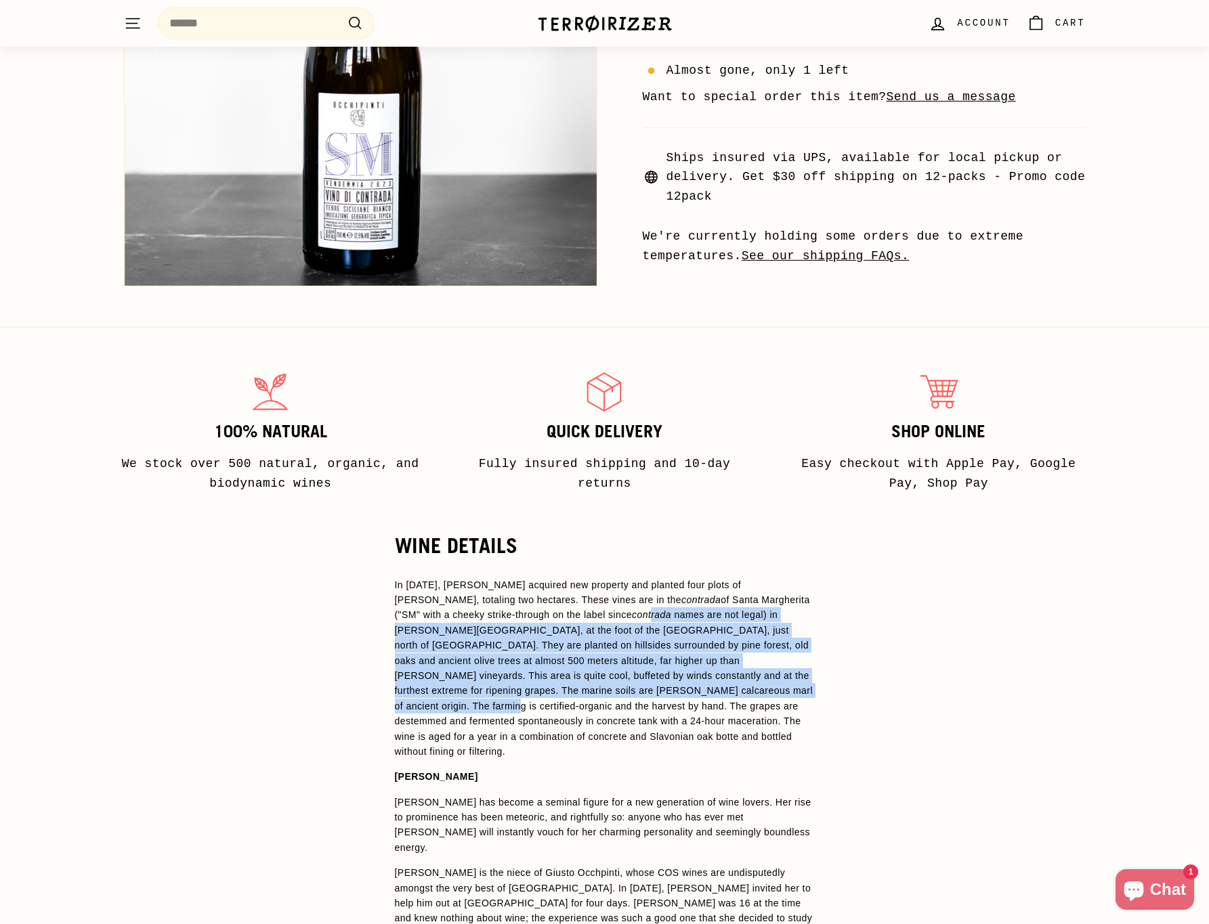
drag, startPoint x: 540, startPoint y: 622, endPoint x: 659, endPoint y: 689, distance: 136.7
click at [659, 689] on p "In 2016, Arianna acquired new property and planted four plots of Grillo, totali…" at bounding box center [605, 669] width 420 height 182
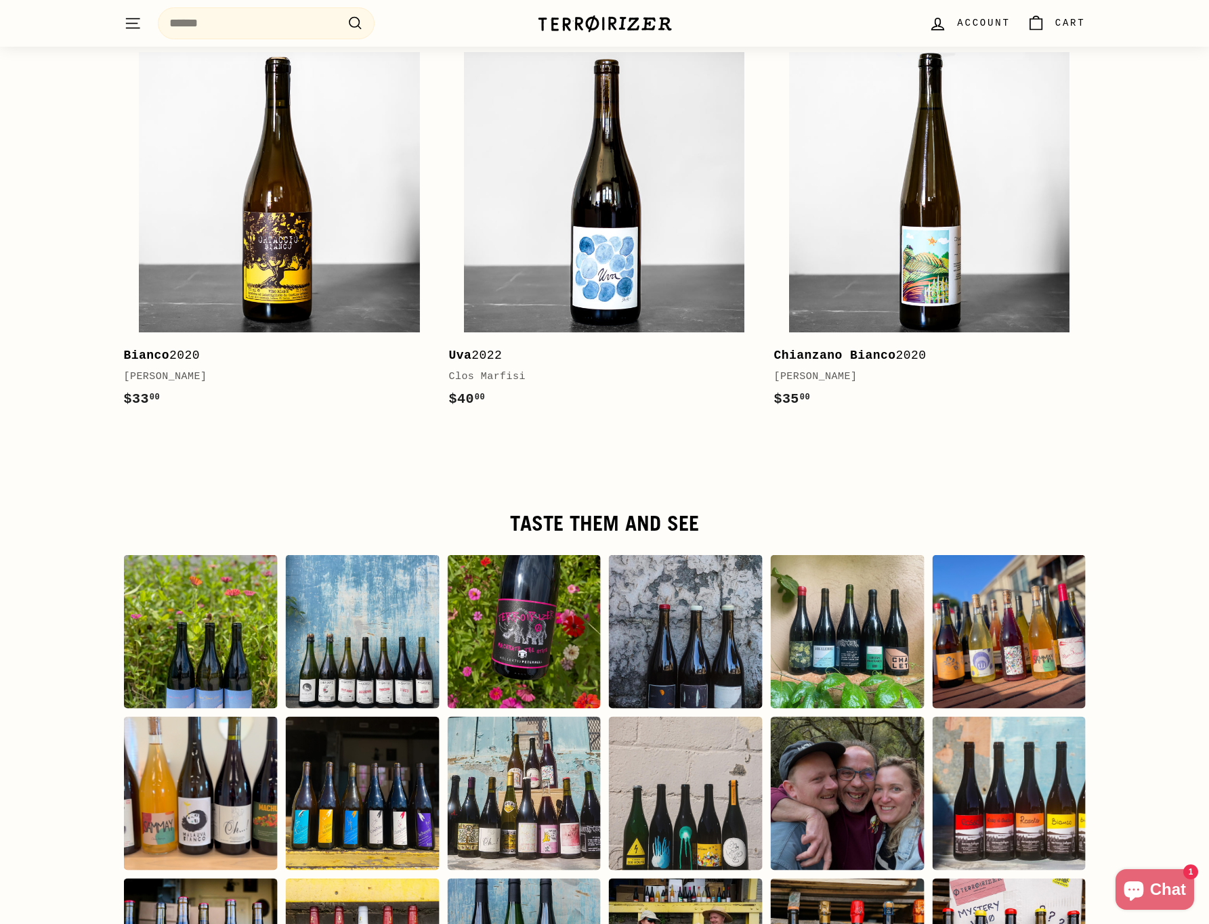
scroll to position [2779, 0]
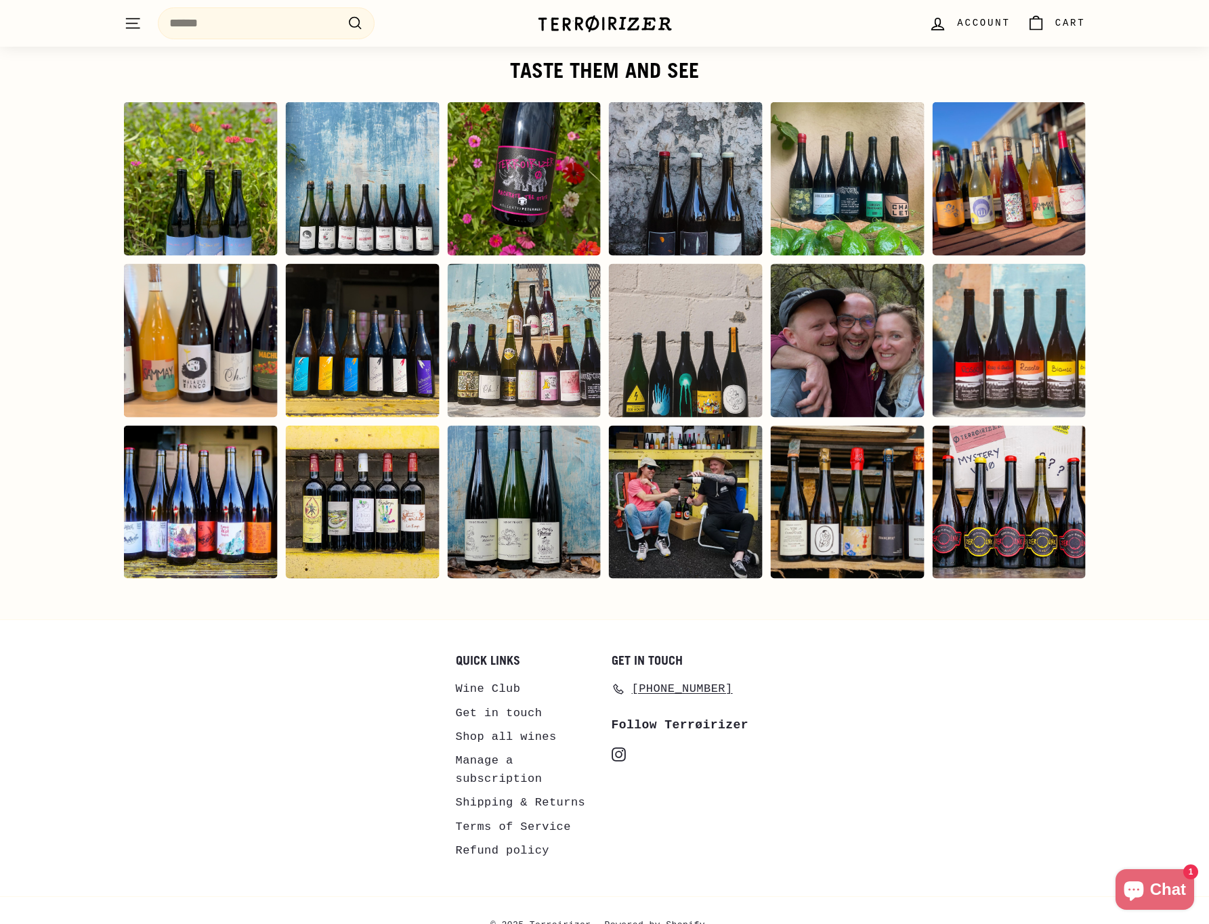
click at [511, 791] on link "Shipping & Returns" at bounding box center [521, 803] width 130 height 24
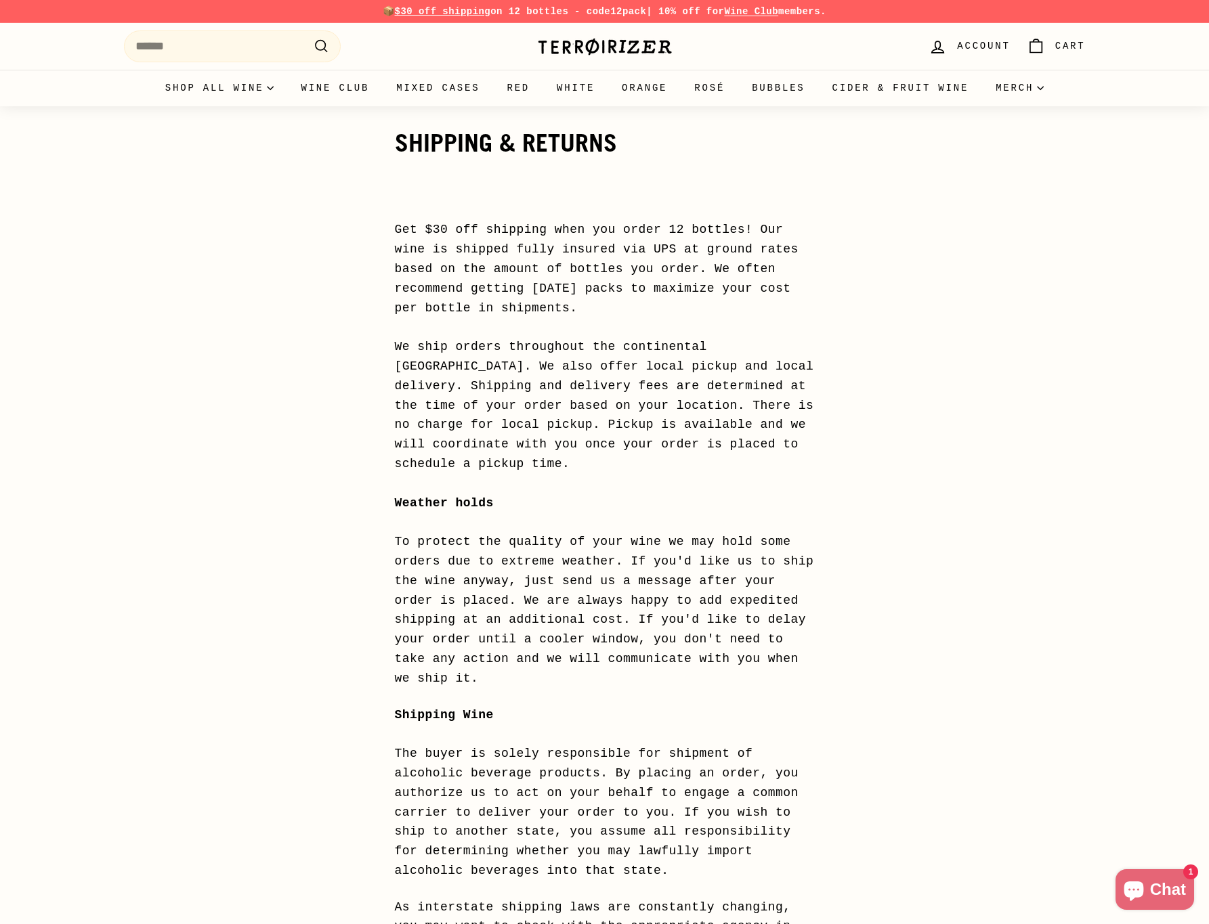
click at [512, 695] on div "Get $30 off shipping when you order 12 bottles! Our wine is shipped fully insur…" at bounding box center [605, 899] width 420 height 1430
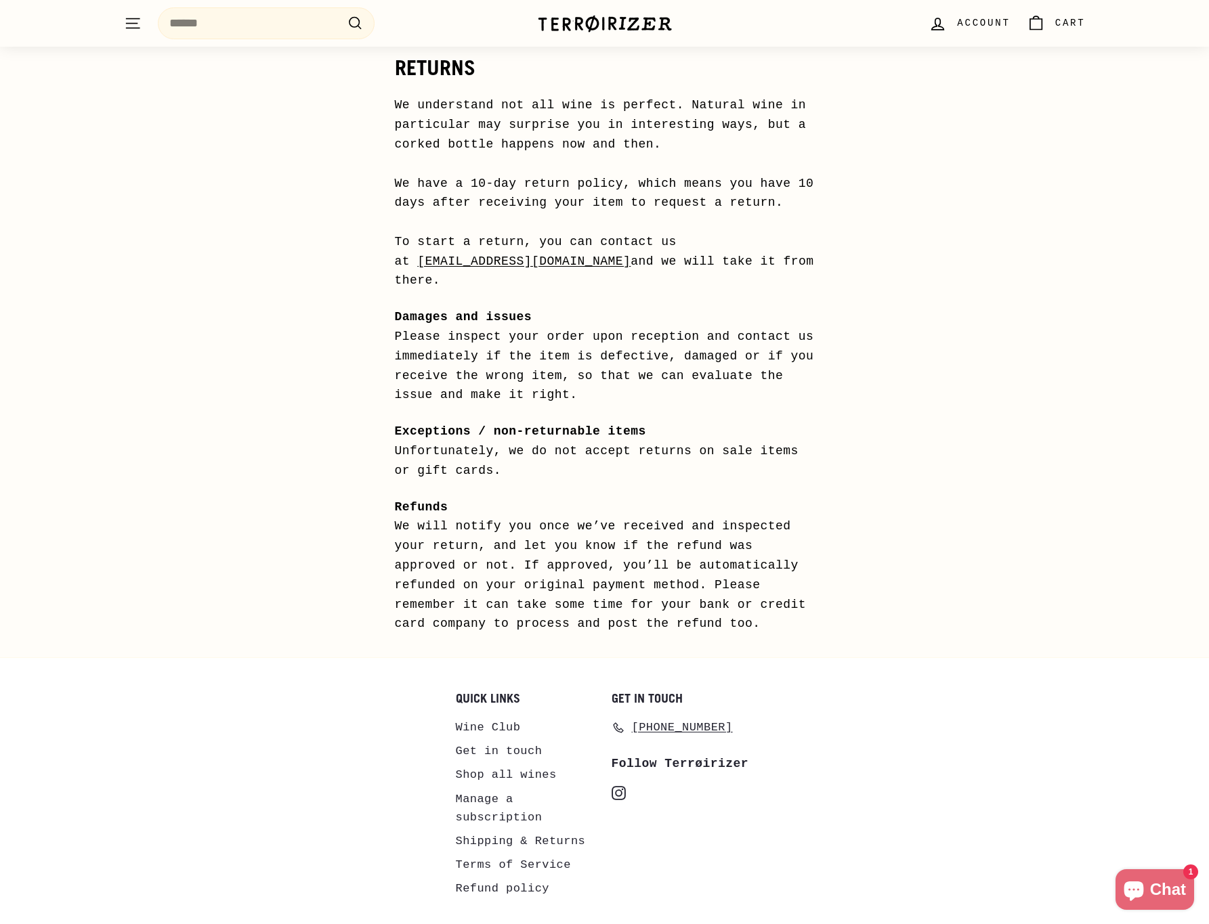
scroll to position [1048, 0]
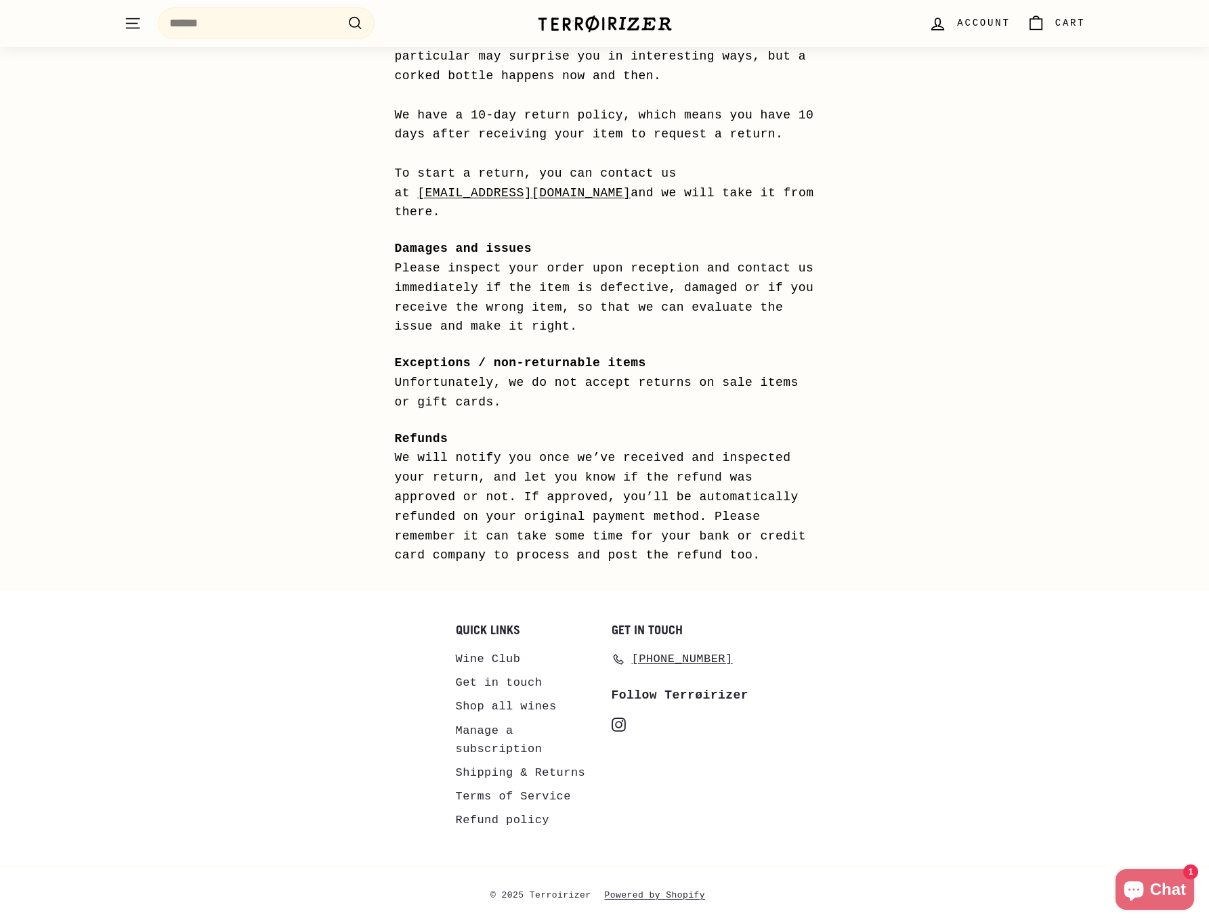
click at [617, 723] on icon "instagram" at bounding box center [618, 725] width 14 height 14
